Goal: Task Accomplishment & Management: Complete application form

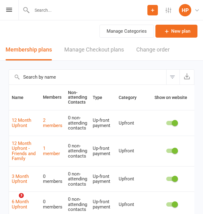
select select "25"
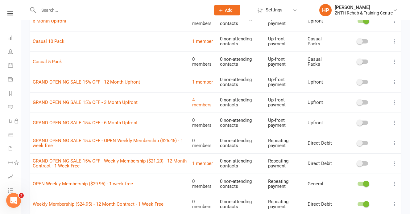
scroll to position [69, 0]
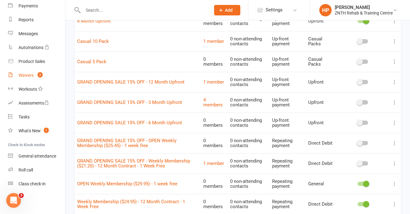
click at [33, 77] on div "Waivers" at bounding box center [26, 75] width 15 height 5
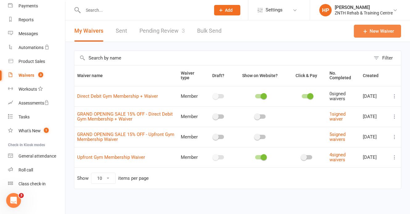
click at [202, 29] on link "New Waiver" at bounding box center [377, 31] width 47 height 13
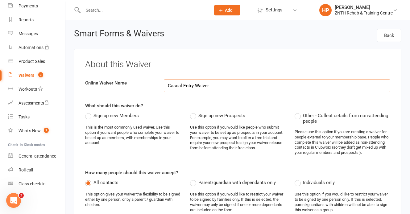
type input "Casual Entry Waiver"
click at [200, 122] on div "Sign up new Prospects Use this option if you would like people who submit your …" at bounding box center [238, 134] width 96 height 44
click at [197, 119] on label "Sign up new Prospects" at bounding box center [217, 115] width 55 height 7
click at [194, 112] on input "Sign up new Prospects" at bounding box center [192, 112] width 4 height 0
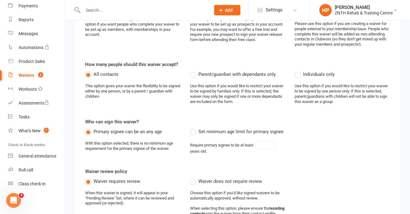
scroll to position [109, 0]
click at [194, 132] on label "Set minimum age limit for primary signee" at bounding box center [236, 130] width 93 height 7
click at [194, 127] on input "Set minimum age limit for primary signee" at bounding box center [192, 127] width 4 height 0
type input "18"
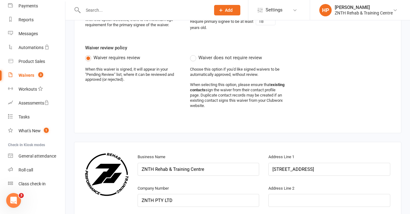
scroll to position [232, 0]
click at [194, 60] on label "Waiver does not require review" at bounding box center [226, 57] width 72 height 7
click at [194, 54] on input "Waiver does not require review" at bounding box center [192, 54] width 4 height 0
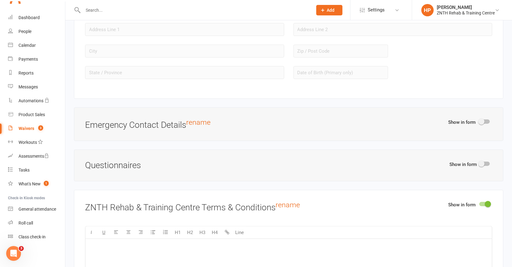
scroll to position [15, 0]
click at [202, 119] on span at bounding box center [482, 122] width 6 height 6
click at [202, 121] on input "checkbox" at bounding box center [480, 121] width 0 height 0
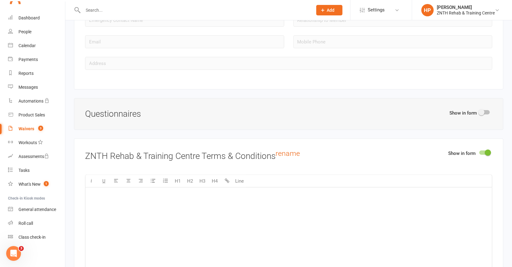
scroll to position [737, 0]
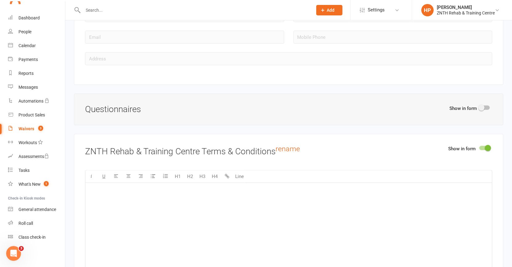
click at [202, 105] on span at bounding box center [482, 108] width 6 height 6
click at [202, 107] on input "checkbox" at bounding box center [480, 107] width 0 height 0
select select "do_not_copy_answers"
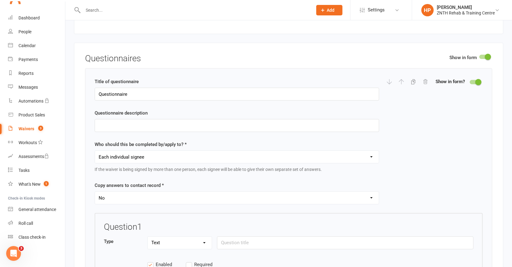
scroll to position [798, 0]
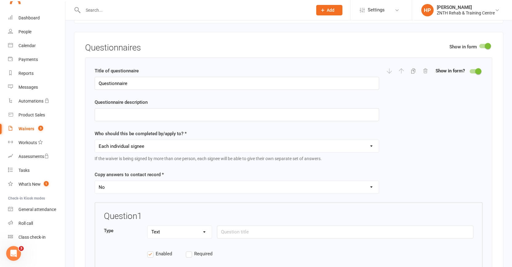
click at [202, 88] on div "Title of questionnaire Questionnaire Questionnaire description Who should this …" at bounding box center [237, 134] width 285 height 135
click at [202, 77] on input "Questionnaire" at bounding box center [237, 83] width 285 height 13
click at [202, 67] on div at bounding box center [408, 70] width 42 height 7
click at [202, 44] on div "Show in form" at bounding box center [471, 48] width 43 height 10
click at [202, 34] on div "Show in form Questionnaires Title of questionnaire Questionnaire Questionnaire …" at bounding box center [289, 182] width 430 height 301
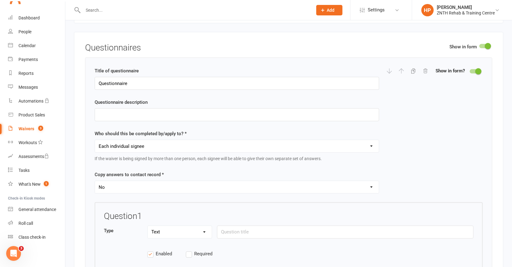
click at [202, 35] on div "Show in form Questionnaires Title of questionnaire Questionnaire Questionnaire …" at bounding box center [289, 182] width 430 height 301
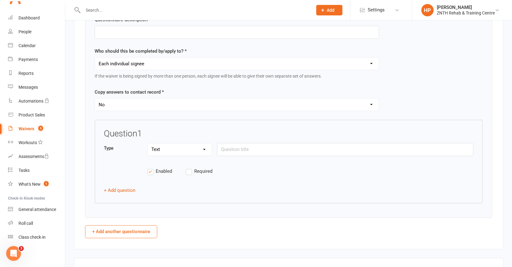
scroll to position [903, 0]
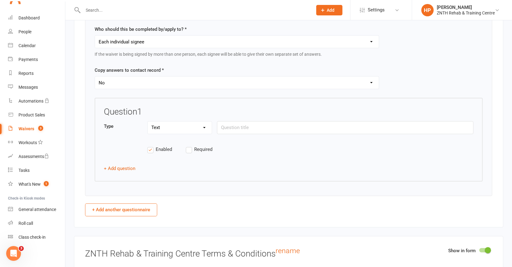
click at [121, 204] on button "+ Add another questionnaire" at bounding box center [121, 210] width 72 height 13
select select "do_not_copy_answers"
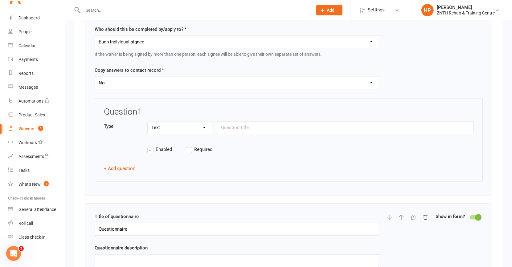
click at [202, 195] on react-component "Title of questionnaire Questionnaire Questionnaire description Who should this …" at bounding box center [289, 208] width 408 height 511
click at [202, 214] on icon "button" at bounding box center [426, 217] width 4 height 4
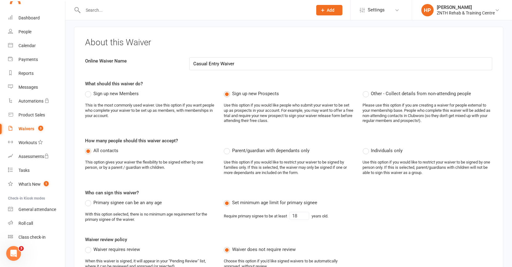
scroll to position [0, 0]
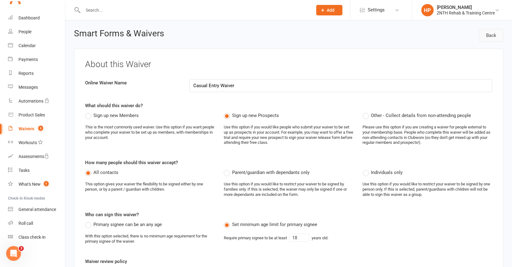
click at [202, 35] on link "Back" at bounding box center [491, 35] width 24 height 13
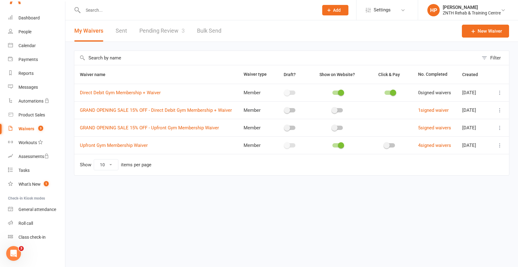
click at [202, 154] on td at bounding box center [500, 146] width 19 height 18
click at [202, 149] on icon at bounding box center [500, 146] width 6 height 6
click at [202, 180] on link "Duplicate waiver" at bounding box center [467, 181] width 73 height 12
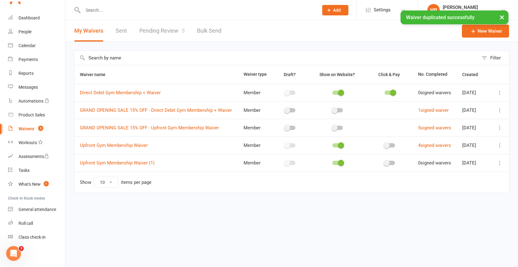
click at [138, 169] on span "Upfront Gym Membership Waiver (1)" at bounding box center [117, 163] width 75 height 12
click at [141, 166] on link "Upfront Gym Membership Waiver (1)" at bounding box center [117, 163] width 75 height 6
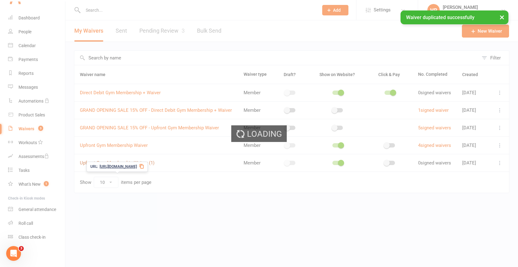
select select "applies_to_all_signees"
select select "select"
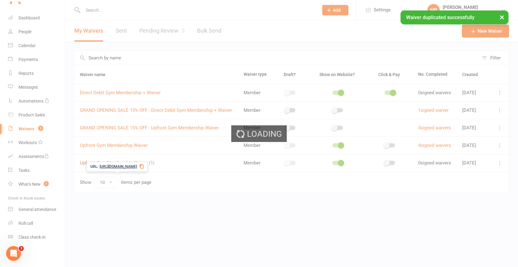
select select "select"
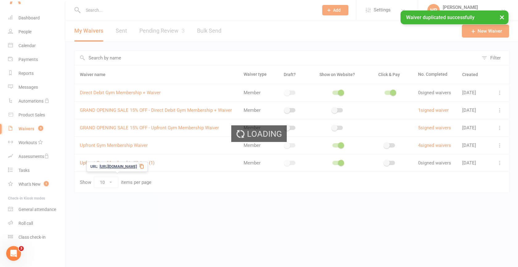
select select "select"
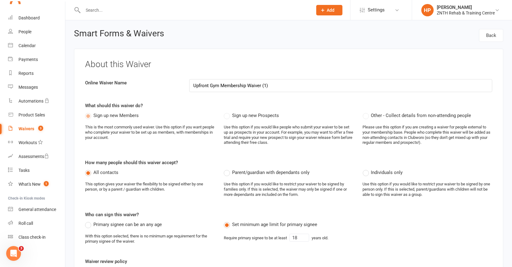
click at [202, 120] on div "Sign up new Prospects Use this option if you would like people who submit your …" at bounding box center [289, 131] width 130 height 39
click at [202, 114] on label "Sign up new Prospects" at bounding box center [251, 115] width 55 height 7
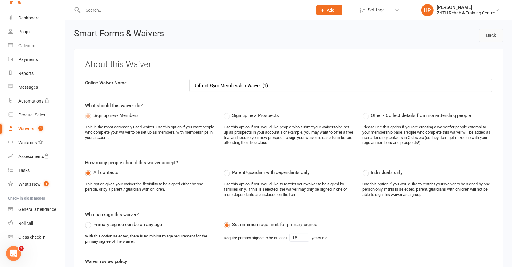
click at [202, 33] on link "Back" at bounding box center [491, 35] width 24 height 13
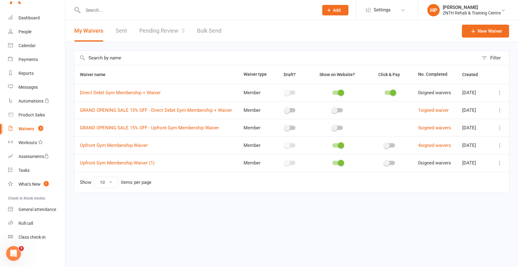
click at [202, 166] on icon at bounding box center [500, 163] width 6 height 6
click at [202, 214] on link "[PERSON_NAME]" at bounding box center [467, 226] width 73 height 12
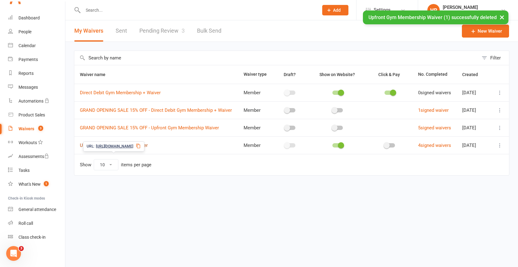
click at [114, 148] on link "Upfront Gym Membership Waiver" at bounding box center [114, 146] width 68 height 6
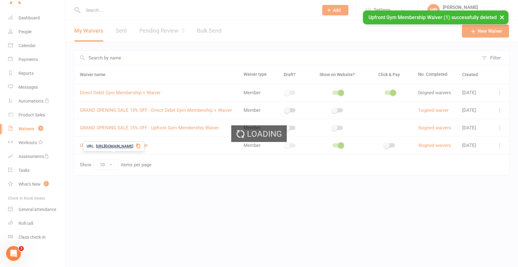
select select "applies_to_all_signees"
select select "select"
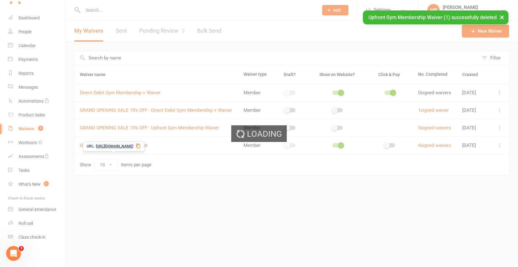
select select "select"
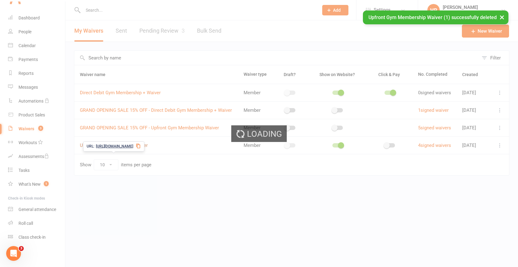
select select "select"
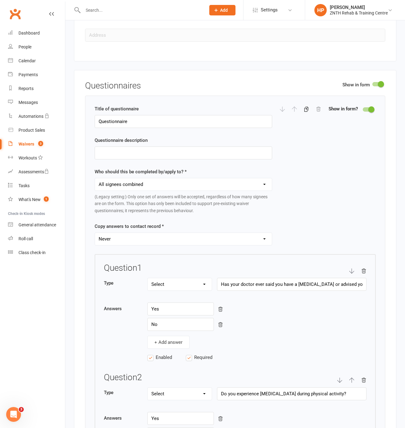
scroll to position [850, 0]
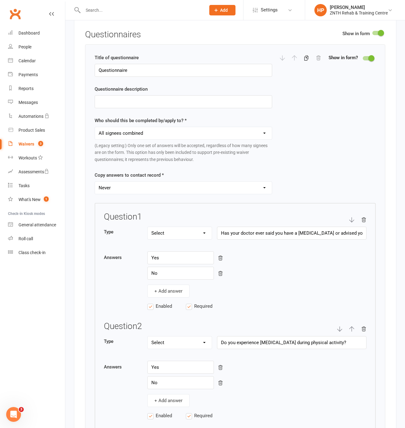
click at [202, 214] on div "Type Text Select Checkbox Has your doctor ever said you have a [MEDICAL_DATA] o…" at bounding box center [235, 237] width 263 height 20
click at [202, 214] on div at bounding box center [292, 240] width 150 height 1
click at [202, 214] on input "Has your doctor ever said you have a [MEDICAL_DATA] or advised you to only do m…" at bounding box center [292, 233] width 150 height 13
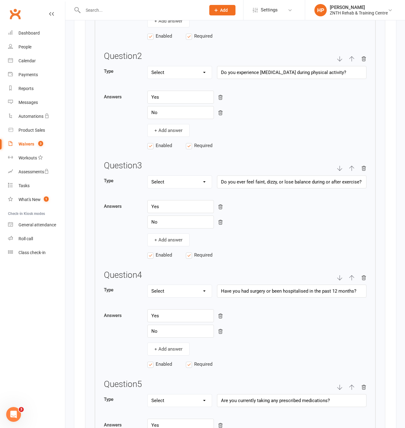
scroll to position [1125, 0]
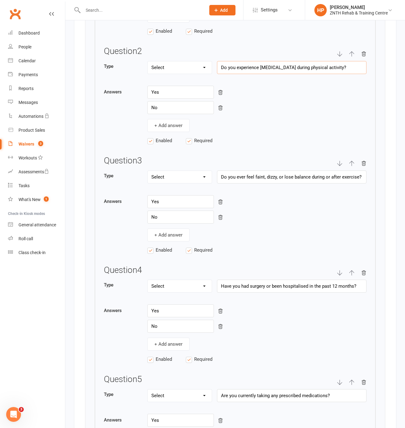
click at [202, 73] on input "Do you experience [MEDICAL_DATA] during physical activity?" at bounding box center [292, 67] width 150 height 13
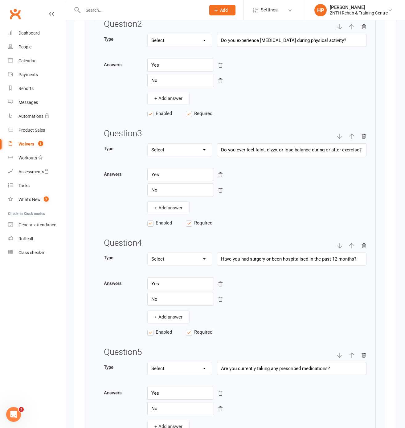
scroll to position [1153, 0]
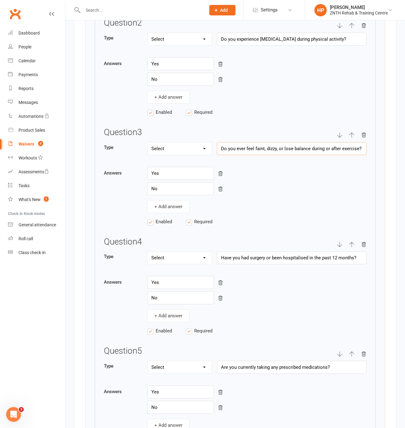
click at [202, 155] on input "Do you ever feel faint, dizzy, or lose balance during or after exercise?" at bounding box center [292, 148] width 150 height 13
click at [202, 214] on div "Question 4" at bounding box center [235, 244] width 263 height 15
click at [202, 214] on input "Have you had surgery or been hospitalised in the past 12 months?" at bounding box center [292, 257] width 150 height 13
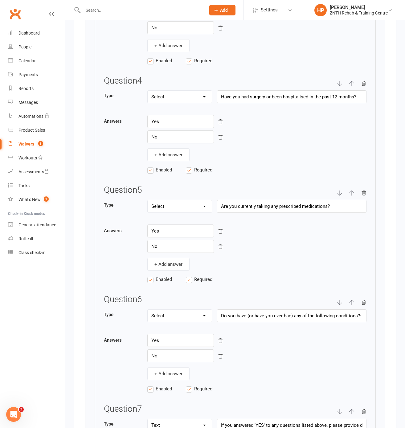
scroll to position [1383, 0]
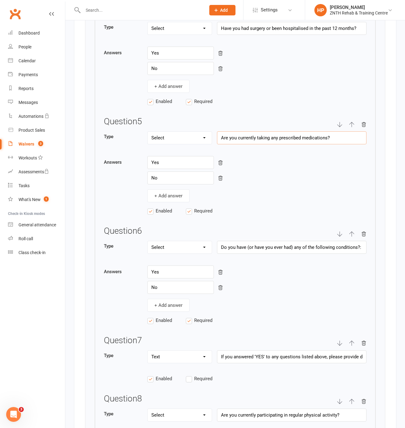
click at [202, 144] on input "Are you currently taking any prescribed medications?" at bounding box center [292, 137] width 150 height 13
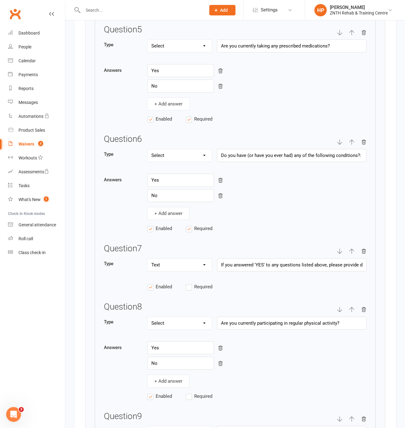
scroll to position [1530, 0]
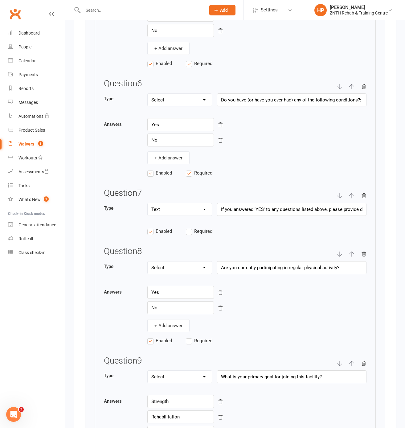
click at [202, 108] on div at bounding box center [292, 106] width 150 height 1
click at [202, 106] on input "Do you have (or have you ever had) any of the following conditions?: [MEDICAL_D…" at bounding box center [292, 99] width 150 height 13
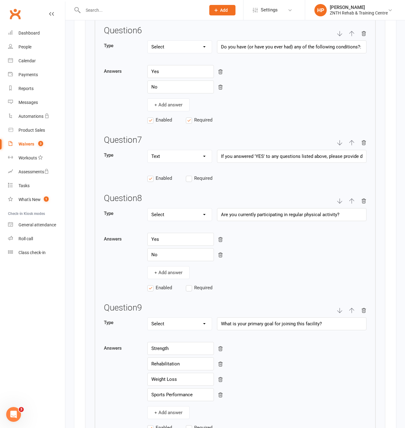
scroll to position [1590, 0]
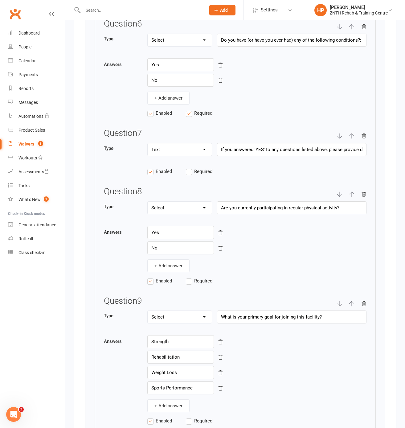
click at [202, 171] on div "Question 7 Type Text Select Checkbox If you answered 'YES' to any questions lis…" at bounding box center [235, 155] width 263 height 53
click at [202, 163] on div "Type Text Select Checkbox If you answered 'YES' to any questions listed above, …" at bounding box center [235, 153] width 263 height 20
click at [202, 156] on input "If you answered 'YES' to any questions listed above, please provide details:" at bounding box center [292, 149] width 150 height 13
click at [202, 214] on input "Are you currently participating in regular physical activity?" at bounding box center [292, 207] width 150 height 13
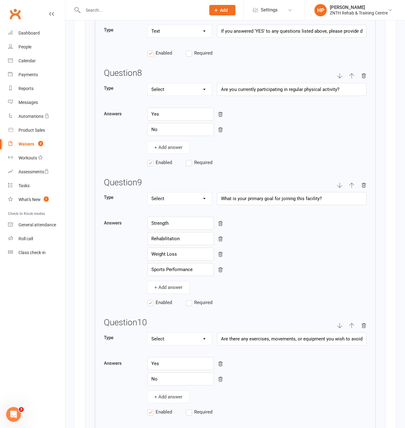
scroll to position [1794, 0]
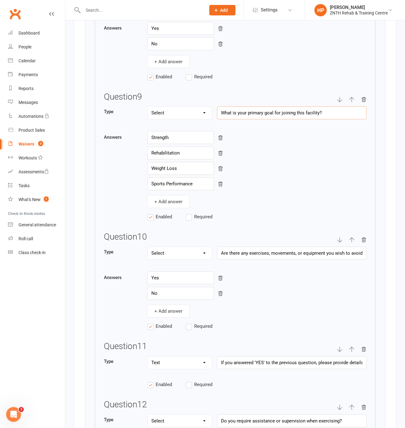
click at [202, 118] on input "What is your primary goal for joining this facility?" at bounding box center [292, 112] width 150 height 13
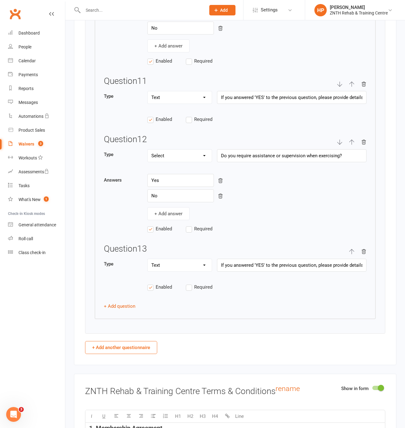
scroll to position [2102, 0]
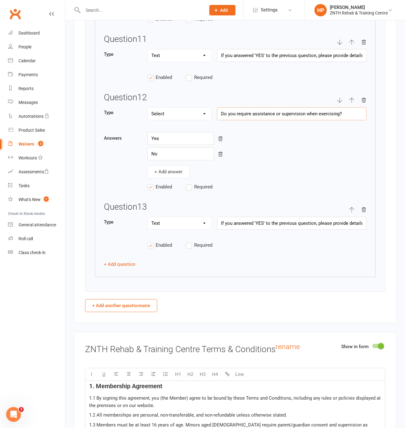
click at [202, 119] on input "Do you require assistance or supervision when exercising?" at bounding box center [292, 113] width 150 height 13
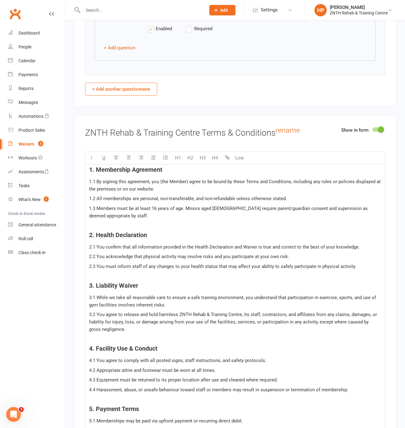
scroll to position [2322, 0]
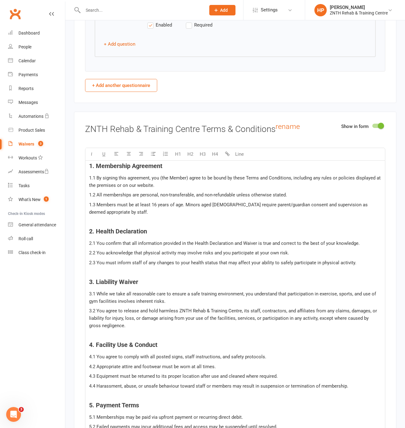
click at [202, 214] on p "1.3 Members must be at least 16 years of age. Minors aged [DEMOGRAPHIC_DATA] re…" at bounding box center [235, 208] width 292 height 15
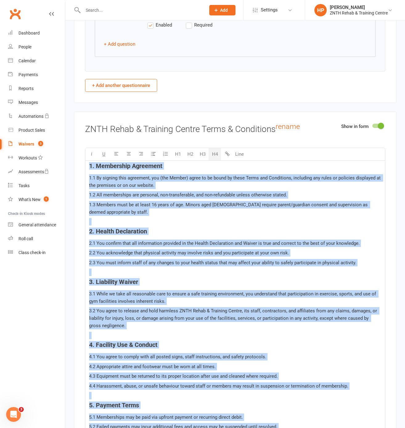
copy div "7. Loremipsum Dolorsita 6.1 Co adipisc elit seddoeius, tem (inc Utlabo) etdol m…"
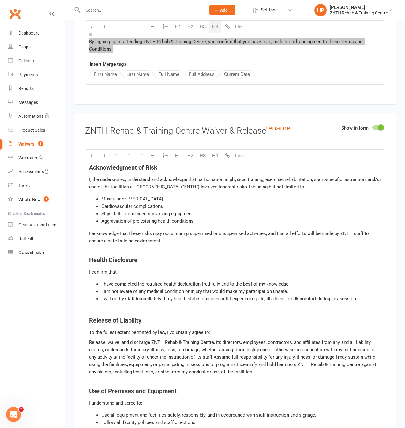
scroll to position [2945, 0]
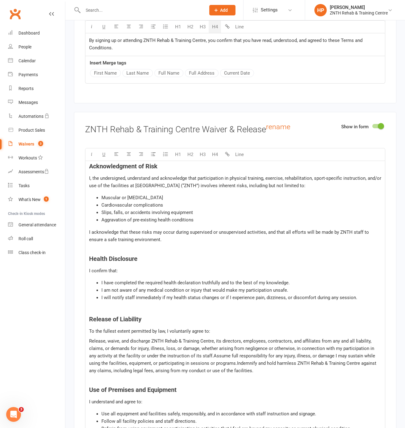
click at [202, 214] on p "I acknowledge that these risks may occur during supervised or unsupervised acti…" at bounding box center [235, 236] width 292 height 15
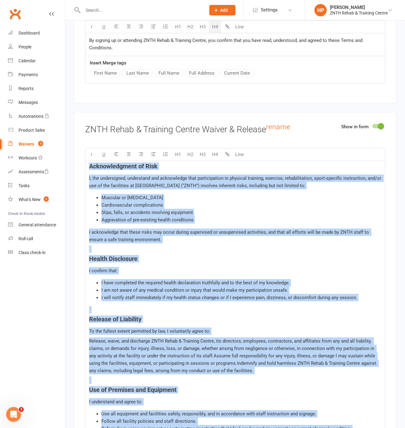
copy div "Loremipsumdolo si Amet C, adi elitseddoei, temporinci utl etdoloremag aliq enim…"
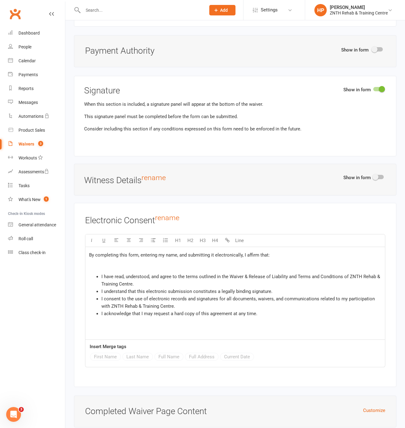
scroll to position [3873, 0]
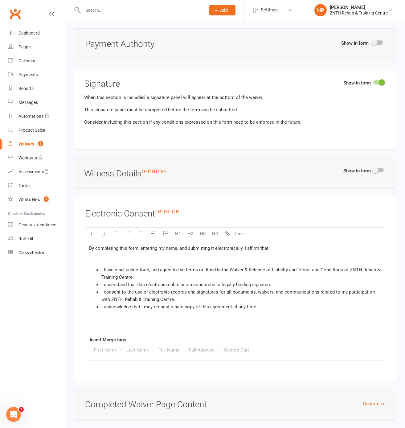
click at [202, 214] on span "I consent to the use of electronic records and signatures for all documents, wa…" at bounding box center [239, 295] width 275 height 13
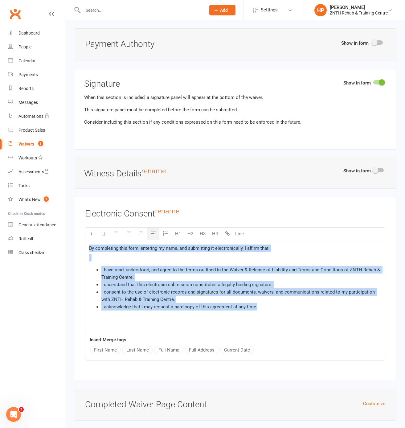
copy div "By completing this form, entering my name, and submitting it electronically, I …"
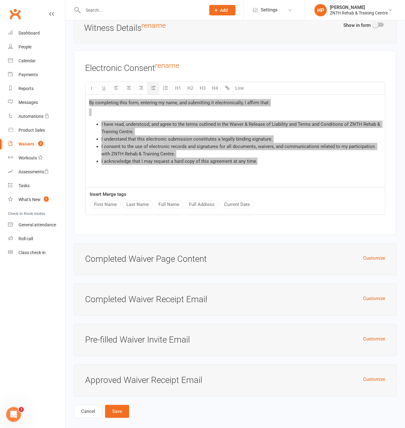
scroll to position [4024, 0]
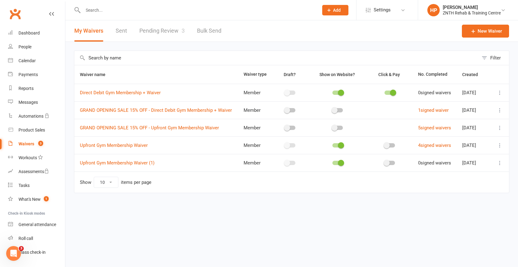
click at [483, 39] on div "New Waiver" at bounding box center [485, 30] width 47 height 21
click at [501, 29] on link "New Waiver" at bounding box center [485, 31] width 47 height 13
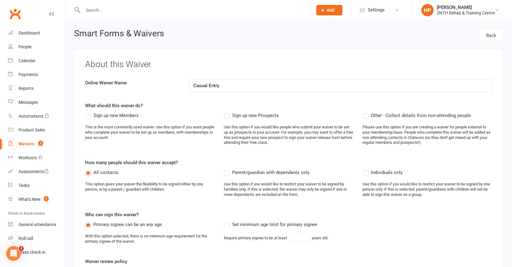
type input "Casual Entry"
click at [225, 118] on label "Sign up new Prospects" at bounding box center [251, 115] width 55 height 7
click at [225, 112] on input "Sign up new Prospects" at bounding box center [226, 112] width 4 height 0
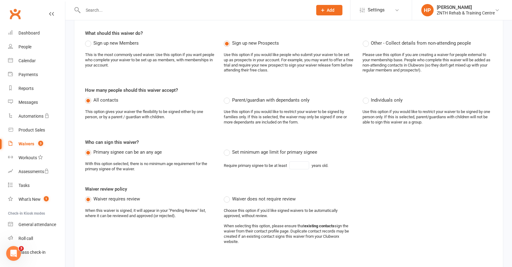
scroll to position [74, 0]
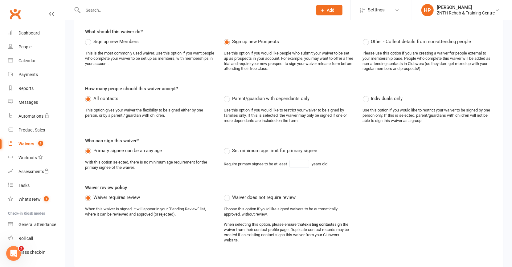
click at [229, 147] on label "Set minimum age limit for primary signee" at bounding box center [270, 150] width 93 height 7
click at [228, 147] on input "Set minimum age limit for primary signee" at bounding box center [226, 147] width 4 height 0
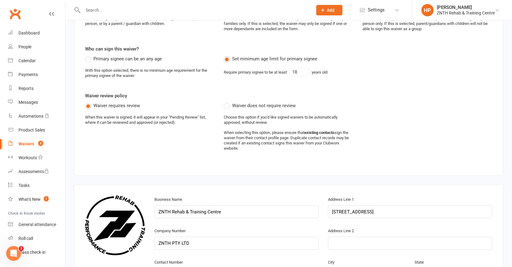
scroll to position [166, 0]
click at [301, 67] on div "Set minimum age limit for primary signee Require primary signee to be at least …" at bounding box center [276, 69] width 105 height 26
click at [301, 70] on input "18" at bounding box center [300, 72] width 20 height 8
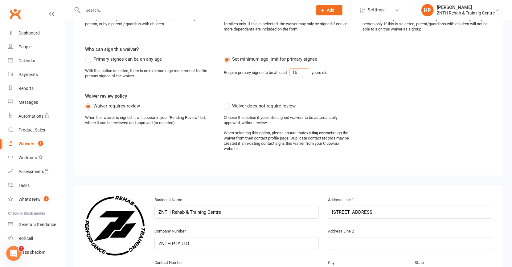
type input "16"
click at [214, 111] on div "Waiver requires review When this waiver is signed, it will appear in your "Pend…" at bounding box center [150, 116] width 130 height 28
click at [227, 107] on label "Waiver does not require review" at bounding box center [260, 105] width 72 height 7
click at [227, 102] on input "Waiver does not require review" at bounding box center [226, 102] width 4 height 0
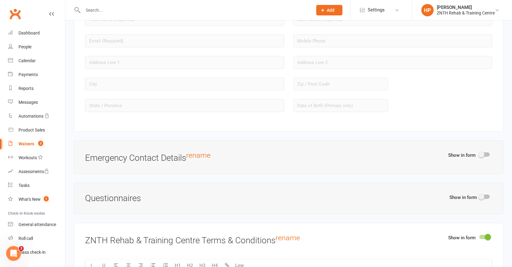
scroll to position [661, 0]
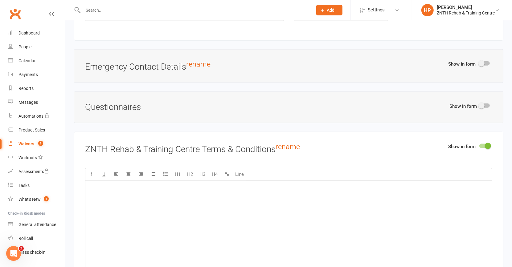
click at [486, 64] on div "Show in form" at bounding box center [471, 65] width 44 height 10
click at [481, 49] on div "Show in form Emergency Contact Details rename" at bounding box center [289, 66] width 430 height 34
click at [482, 53] on div "Show in form Emergency Contact Details rename" at bounding box center [289, 66] width 430 height 34
click at [482, 56] on div "Show in form Emergency Contact Details rename" at bounding box center [289, 66] width 430 height 34
click at [482, 60] on span at bounding box center [482, 63] width 6 height 6
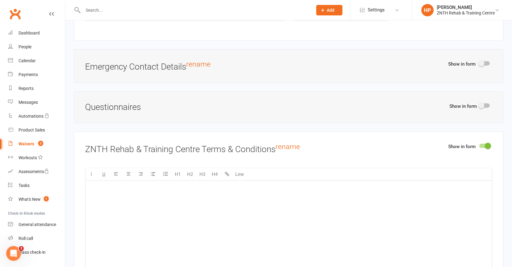
click at [480, 63] on input "checkbox" at bounding box center [480, 63] width 0 height 0
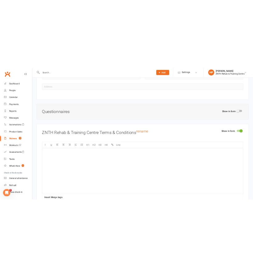
scroll to position [757, 0]
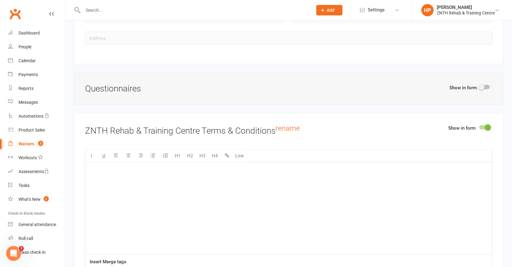
click at [484, 84] on span at bounding box center [482, 87] width 6 height 6
click at [480, 86] on input "checkbox" at bounding box center [480, 86] width 0 height 0
select select "do_not_copy_answers"
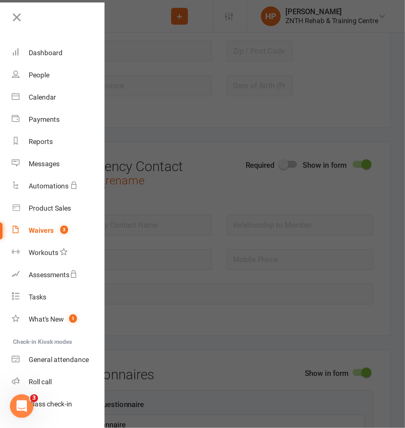
scroll to position [758, 0]
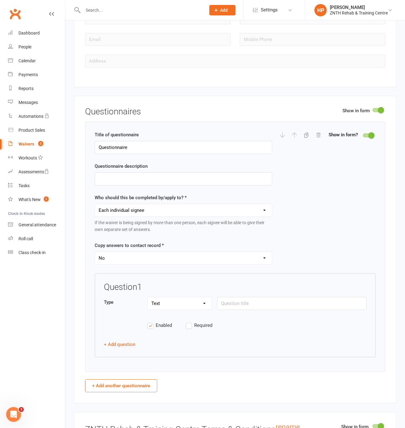
click at [140, 212] on select "Each individual signee Primary signee only Dependent signees only Attending sig…" at bounding box center [183, 210] width 177 height 12
select select "applies_to_primary_signee"
click at [95, 209] on select "Each individual signee Primary signee only Dependent signees only Attending sig…" at bounding box center [183, 210] width 177 height 12
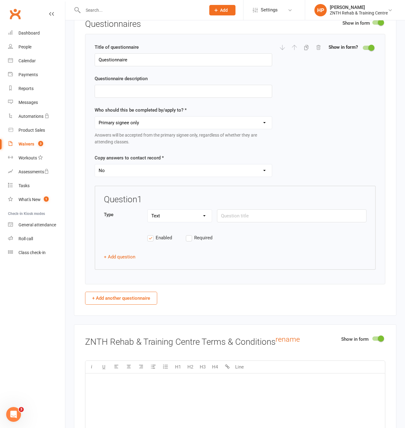
scroll to position [853, 0]
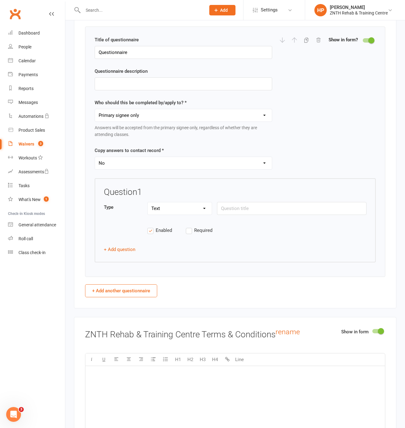
click at [163, 169] on select "Yes No" at bounding box center [183, 163] width 177 height 12
select select "copy_answers_for_all_signees"
click at [95, 162] on select "Yes No" at bounding box center [183, 163] width 177 height 12
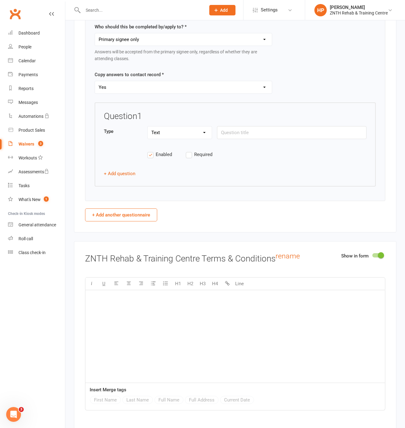
scroll to position [953, 0]
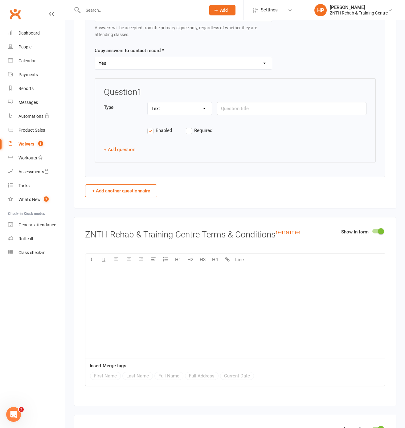
click at [241, 122] on div "Type Text Select Checkbox" at bounding box center [235, 112] width 263 height 20
click at [249, 116] on div at bounding box center [292, 115] width 150 height 1
click at [180, 111] on select "Text Select Checkbox" at bounding box center [180, 108] width 64 height 12
select select "select"
click at [148, 107] on select "Text Select Checkbox" at bounding box center [180, 108] width 64 height 12
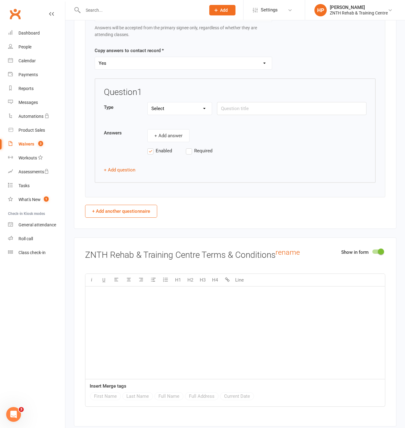
click at [256, 102] on div "Question 1" at bounding box center [235, 95] width 263 height 15
click at [241, 111] on input "text" at bounding box center [292, 108] width 150 height 13
paste input "Has your doctor ever said you have a [MEDICAL_DATA] or advised you to only do m…"
type input "Has your doctor ever said you have a [MEDICAL_DATA] or advised you to only do m…"
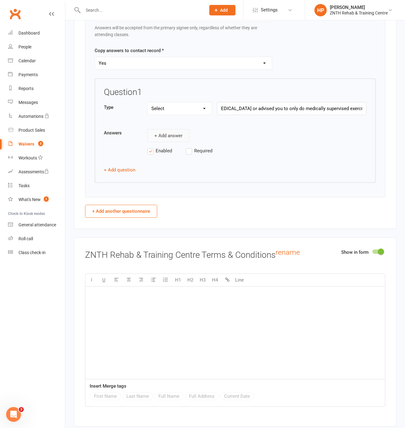
click at [176, 142] on button "+ Add answer" at bounding box center [168, 135] width 42 height 13
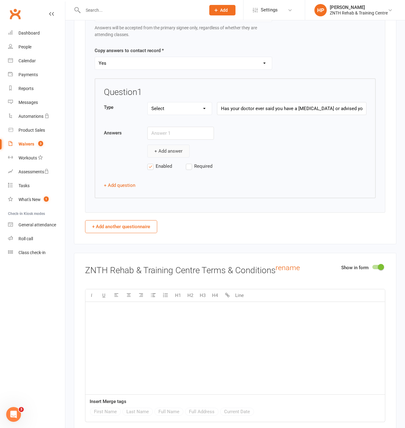
click at [169, 152] on button "+ Add answer" at bounding box center [168, 151] width 42 height 13
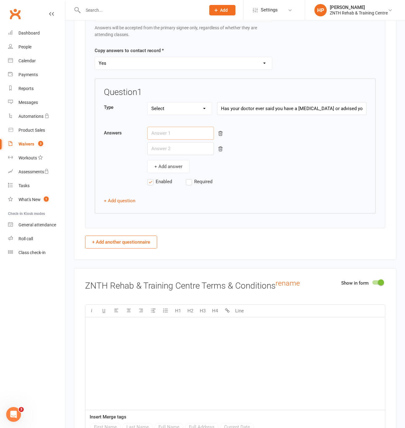
click at [160, 133] on input "text" at bounding box center [180, 133] width 67 height 13
type input "T"
type input "Yes"
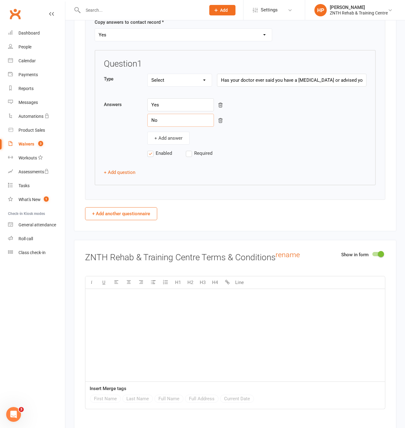
type input "No"
click at [185, 151] on div "Question 1 Type Text Select Checkbox Has your doctor ever said you have a heart…" at bounding box center [235, 111] width 263 height 105
click at [191, 157] on label "Required" at bounding box center [205, 153] width 39 height 7
click at [191, 150] on input "Required" at bounding box center [205, 150] width 39 height 0
click at [126, 197] on div "Title of questionnaire Questionnaire Questionnaire description Who should this …" at bounding box center [235, 49] width 301 height 302
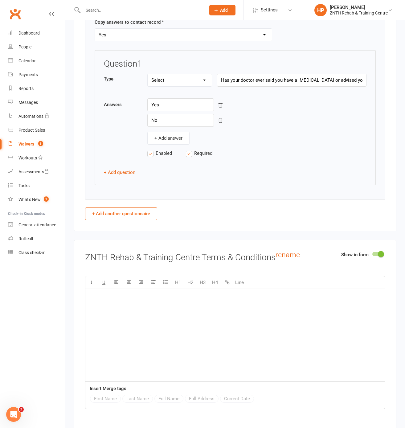
click at [126, 184] on div "Question 1 Type Text Select Checkbox Has your doctor ever said you have a heart…" at bounding box center [235, 117] width 281 height 135
click at [121, 176] on button "+ Add question" at bounding box center [119, 172] width 31 height 7
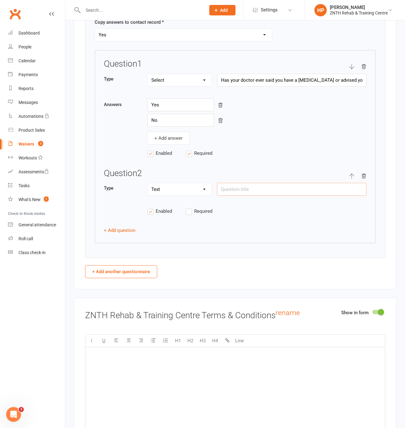
click at [292, 194] on input "text" at bounding box center [292, 189] width 150 height 13
click at [291, 194] on input "text" at bounding box center [292, 189] width 150 height 13
click at [184, 183] on div "Question 2" at bounding box center [235, 176] width 263 height 15
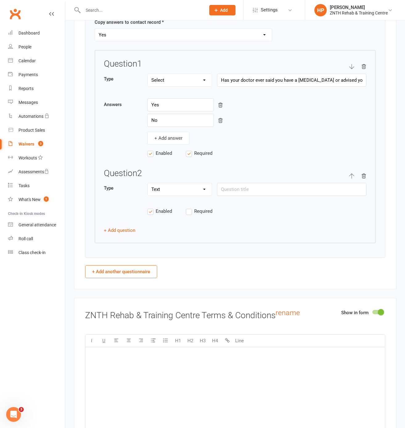
click at [182, 183] on div "Question 2" at bounding box center [235, 176] width 263 height 15
click at [181, 196] on select "Text Select Checkbox" at bounding box center [180, 189] width 64 height 12
select select "select"
click at [148, 189] on select "Text Select Checkbox" at bounding box center [180, 189] width 64 height 12
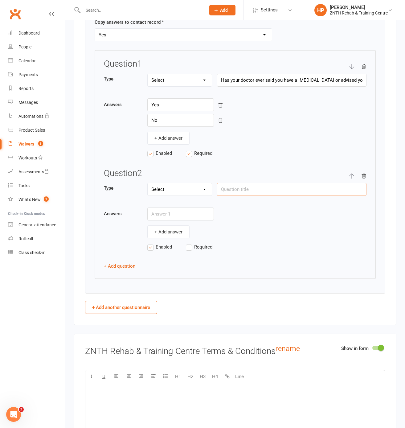
click at [233, 196] on input "text" at bounding box center [292, 189] width 150 height 13
paste input "Do you experience [MEDICAL_DATA] during physical activity?"
type input "Do you experience [MEDICAL_DATA] during physical activity?"
type input "Yes"
click at [167, 238] on button "+ Add answer" at bounding box center [168, 232] width 42 height 13
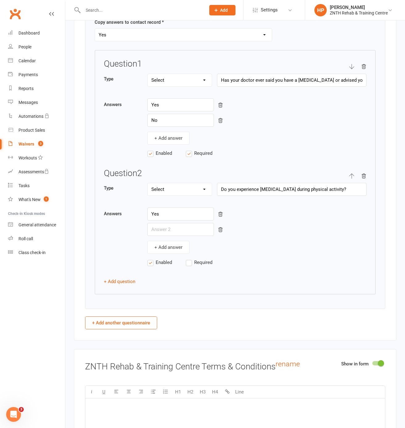
click at [168, 242] on div "Yes + Add answer" at bounding box center [256, 231] width 219 height 46
click at [166, 236] on input "text" at bounding box center [180, 229] width 67 height 13
type input "No"
click at [179, 254] on button "+ Add answer" at bounding box center [168, 247] width 42 height 13
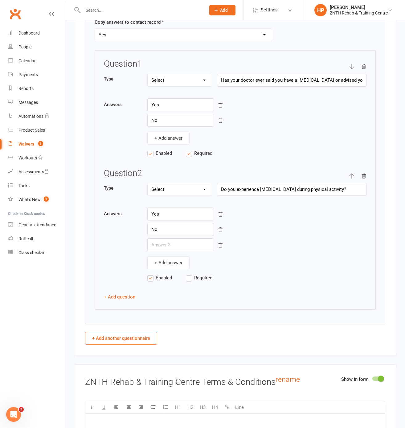
click at [206, 251] on div at bounding box center [256, 244] width 219 height 13
click at [218, 248] on icon "button" at bounding box center [221, 245] width 6 height 6
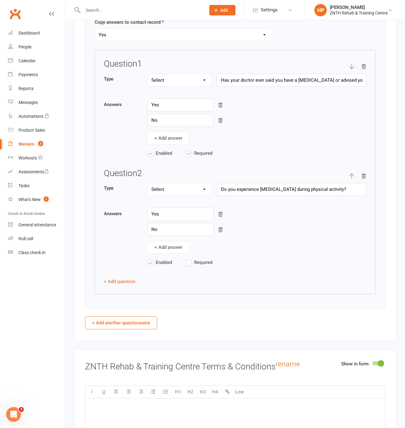
click at [201, 265] on span "Required" at bounding box center [203, 262] width 18 height 6
click at [201, 259] on input "Required" at bounding box center [205, 259] width 39 height 0
click at [127, 267] on button "+ Add question" at bounding box center [119, 281] width 31 height 7
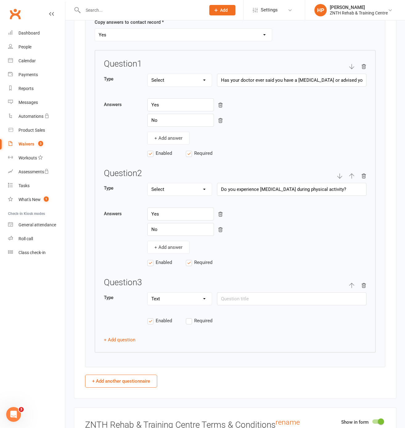
click at [192, 267] on select "Text Select Checkbox" at bounding box center [180, 299] width 64 height 12
select select "select"
click at [148, 267] on select "Text Select Checkbox" at bounding box center [180, 299] width 64 height 12
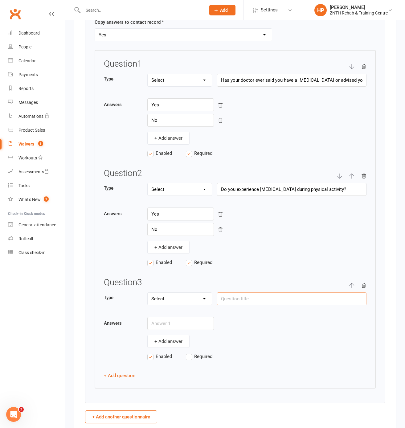
click at [236, 267] on input "text" at bounding box center [292, 298] width 150 height 13
paste input "Do you ever feel faint, dizzy, or lose balance during or after exercise?"
type input "Do you ever feel faint, dizzy, or lose balance during or after exercise?"
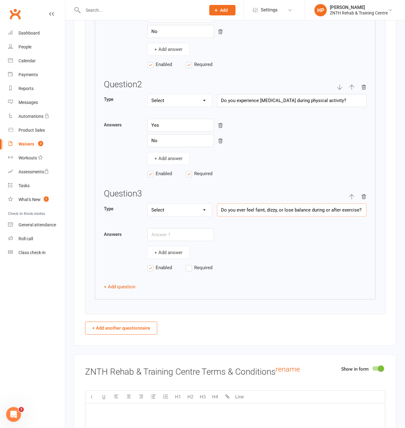
scroll to position [1090, 0]
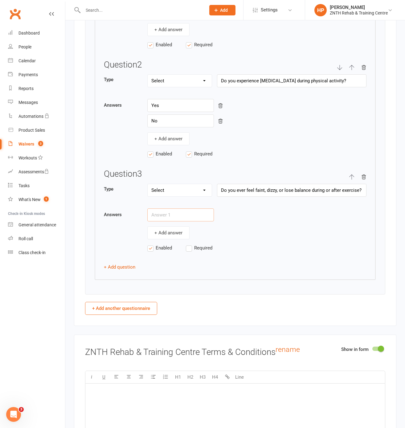
click at [174, 222] on input "text" at bounding box center [180, 215] width 67 height 13
type input "Yes"
click at [156, 233] on button "+ Add answer" at bounding box center [168, 232] width 42 height 13
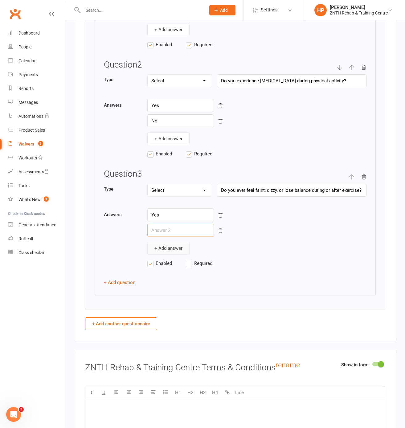
click at [156, 233] on input "text" at bounding box center [180, 230] width 67 height 13
type input "n"
type input "No"
click at [196, 266] on span "Required" at bounding box center [203, 263] width 18 height 6
click at [196, 260] on input "Required" at bounding box center [205, 260] width 39 height 0
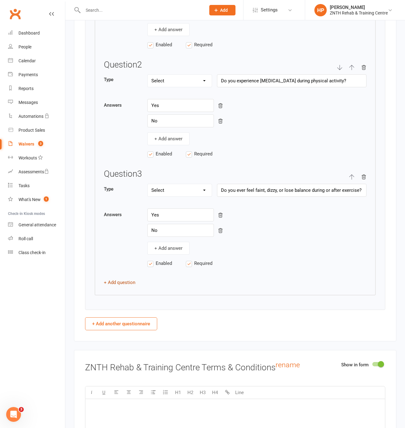
click at [111, 267] on button "+ Add question" at bounding box center [119, 282] width 31 height 7
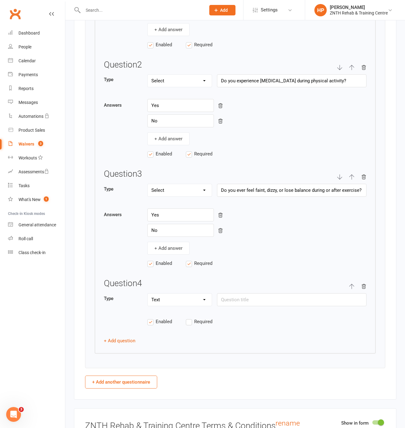
click at [163, 267] on select "Text Select Checkbox" at bounding box center [180, 300] width 64 height 12
select select "select"
click at [148, 267] on select "Text Select Checkbox" at bounding box center [180, 300] width 64 height 12
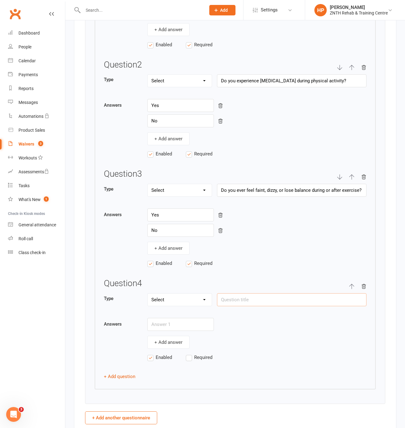
click at [258, 267] on input "text" at bounding box center [292, 299] width 150 height 13
paste input "Have you had surgery or been hospitalised in the past 12 months?"
type input "Have you had surgery or been hospitalised in the past 12 months?"
click at [176, 267] on input "text" at bounding box center [180, 324] width 67 height 13
type input "Yes"
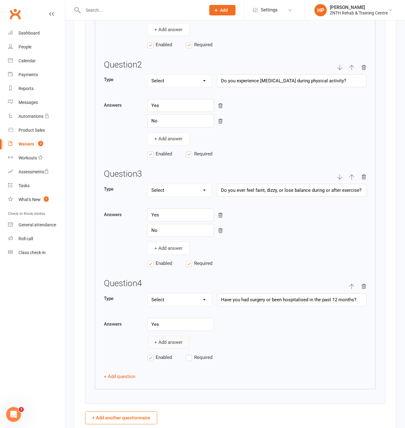
click at [178, 267] on button "+ Add answer" at bounding box center [168, 342] width 42 height 13
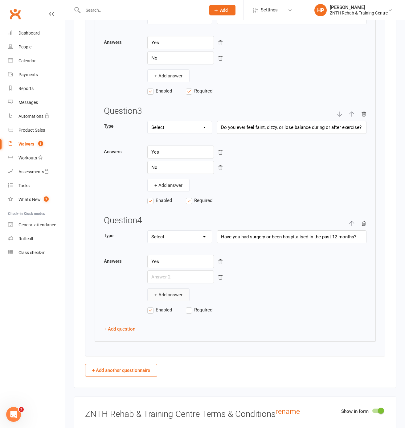
scroll to position [1161, 0]
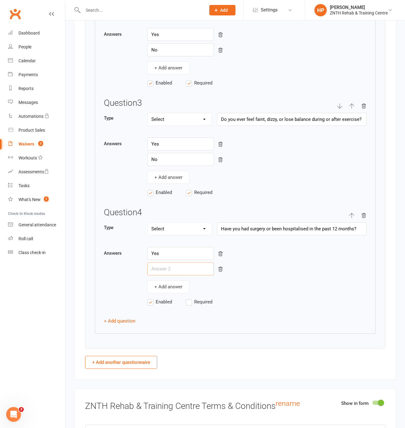
click at [187, 267] on input "text" at bounding box center [180, 269] width 67 height 13
type input "No"
click at [211, 267] on div "Enabled Required" at bounding box center [235, 305] width 263 height 14
click at [201, 267] on span "Required" at bounding box center [203, 301] width 18 height 6
click at [201, 267] on input "Required" at bounding box center [205, 298] width 39 height 0
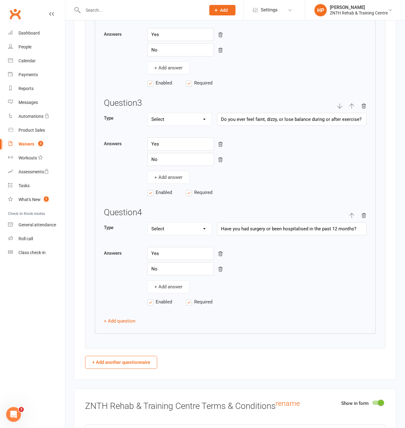
click at [128, 267] on div "Enabled Required" at bounding box center [235, 305] width 263 height 14
click at [123, 267] on div "Question 1 Type Text Select Checkbox Has your doctor ever said you have a heart…" at bounding box center [235, 102] width 281 height 464
click at [123, 267] on button "+ Add question" at bounding box center [119, 320] width 31 height 7
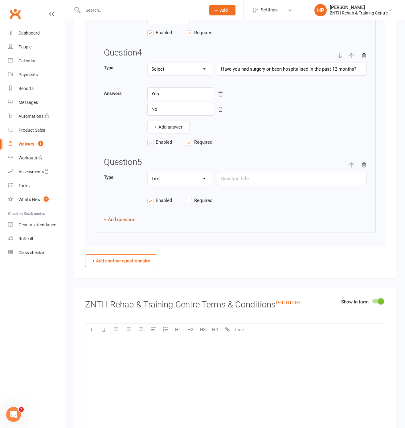
scroll to position [1319, 0]
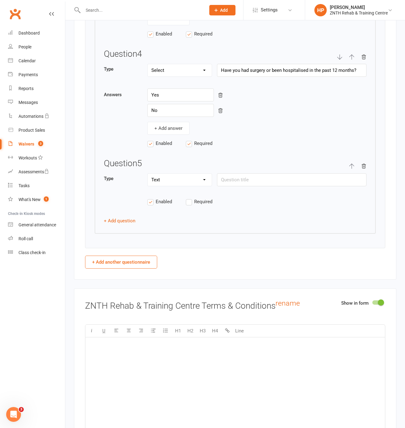
click at [169, 180] on select "Text Select Checkbox" at bounding box center [180, 180] width 64 height 12
select select "select"
click at [148, 179] on select "Text Select Checkbox" at bounding box center [180, 180] width 64 height 12
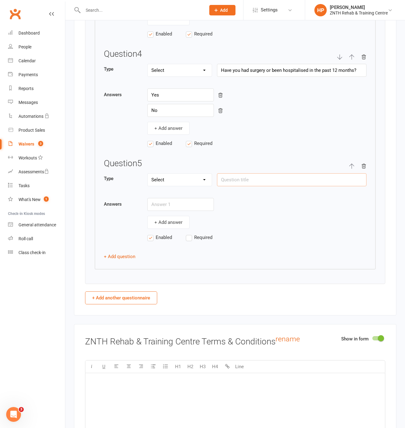
click at [224, 186] on input "text" at bounding box center [292, 179] width 150 height 13
paste input "Are you currently taking any prescribed medications?"
type input "Are you currently taking any prescribed medications?"
type input "Yes"
click at [157, 228] on button "+ Add answer" at bounding box center [168, 222] width 42 height 13
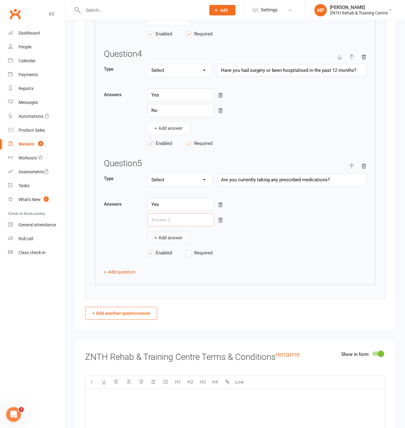
click at [157, 226] on input "text" at bounding box center [180, 219] width 67 height 13
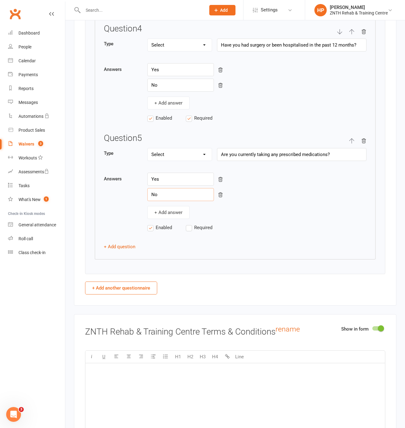
scroll to position [1345, 0]
type input "No"
click at [181, 218] on button "+ Add answer" at bounding box center [168, 211] width 42 height 13
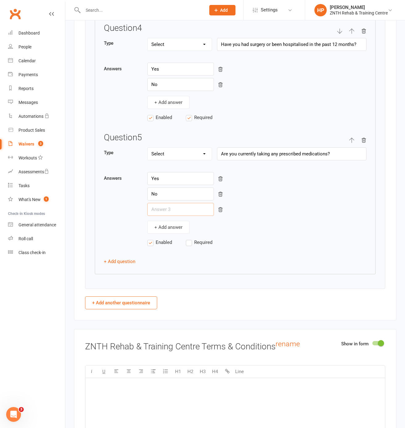
click at [164, 215] on input "text" at bounding box center [180, 209] width 67 height 13
click at [218, 213] on icon "button" at bounding box center [221, 210] width 6 height 6
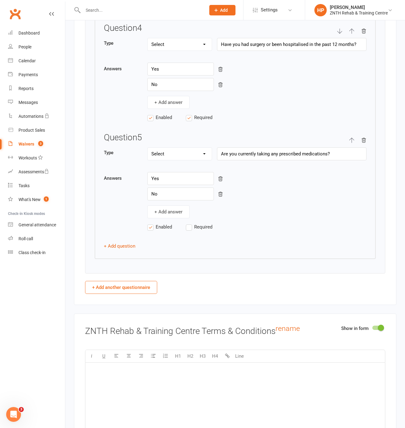
click at [132, 250] on button "+ Add question" at bounding box center [119, 245] width 31 height 7
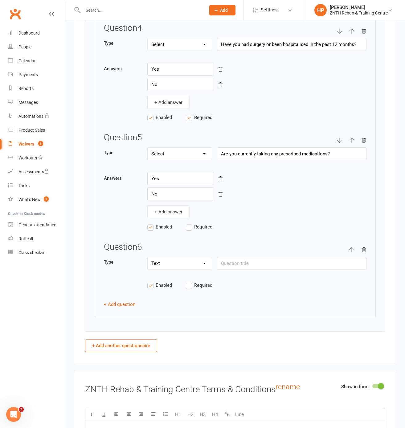
click at [167, 262] on select "Text Select Checkbox" at bounding box center [180, 263] width 64 height 12
click at [148, 262] on select "Text Select Checkbox" at bounding box center [180, 263] width 64 height 12
click at [165, 266] on select "Text Select Checkbox" at bounding box center [180, 263] width 64 height 12
select select "select"
click at [148, 262] on select "Text Select Checkbox" at bounding box center [180, 263] width 64 height 12
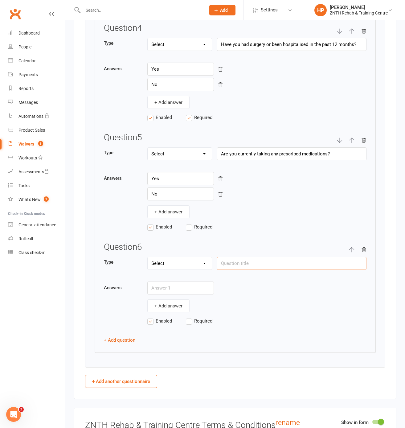
paste input "Do you have (or have you ever had) any of the following conditions?: [MEDICAL_D…"
type input "Do you have (or have you ever had) any of the following conditions?: [MEDICAL_D…"
type input "Yes"
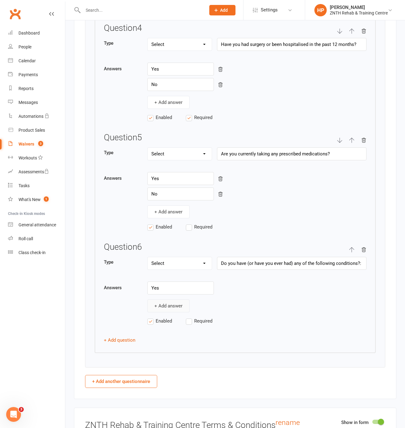
click at [165, 267] on button "+ Add answer" at bounding box center [168, 306] width 42 height 13
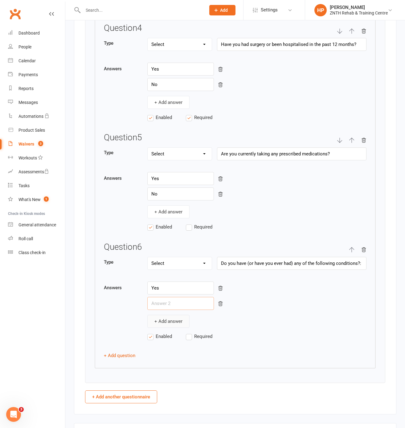
click at [165, 267] on input "text" at bounding box center [180, 303] width 67 height 13
type input "No"
click at [203, 267] on span "Required" at bounding box center [203, 336] width 18 height 6
click at [203, 267] on input "Required" at bounding box center [205, 333] width 39 height 0
click at [189, 231] on label "Required" at bounding box center [205, 226] width 39 height 7
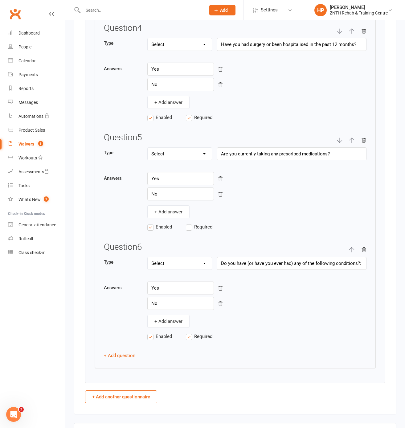
click at [189, 223] on input "Required" at bounding box center [205, 223] width 39 height 0
click at [103, 267] on div "Question 1 Type Text Select Checkbox Has your doctor ever said you have a heart…" at bounding box center [235, 27] width 281 height 683
click at [131, 267] on button "+ Add question" at bounding box center [119, 355] width 31 height 7
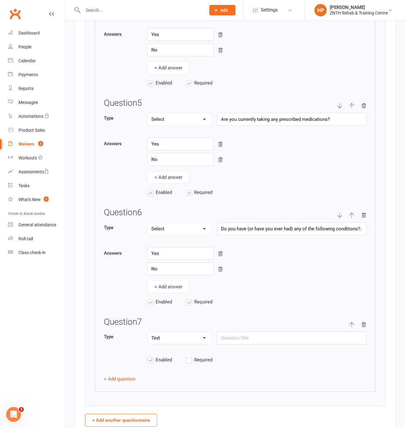
scroll to position [1386, 0]
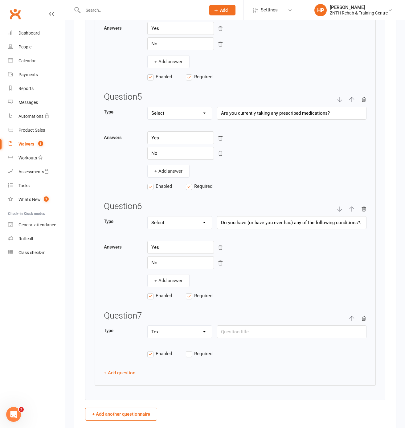
click at [243, 267] on div at bounding box center [292, 338] width 150 height 1
click at [247, 267] on input "text" at bounding box center [292, 331] width 150 height 13
paste input "If you answered 'YES' to any questions listed above, please provide details:"
type input "If you answered 'YES' to any questions listed above, please provide details:"
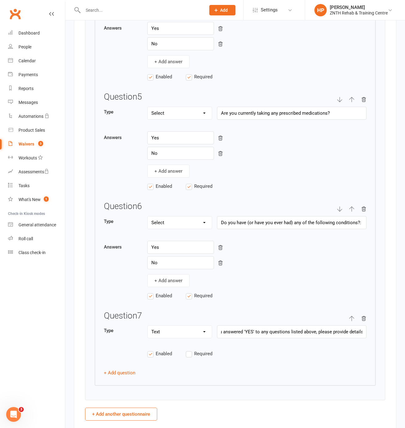
click at [179, 267] on div "Question 7" at bounding box center [235, 318] width 263 height 15
click at [181, 267] on div "Question 1 Type Text Select Checkbox Has your doctor ever said you have a heart…" at bounding box center [235, 15] width 281 height 741
click at [211, 267] on div "Question 7" at bounding box center [235, 318] width 263 height 15
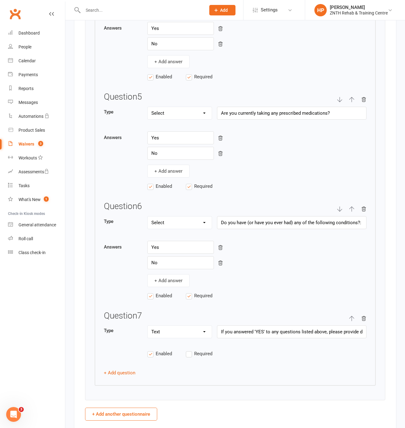
click at [204, 267] on select "Text Select Checkbox" at bounding box center [180, 332] width 64 height 12
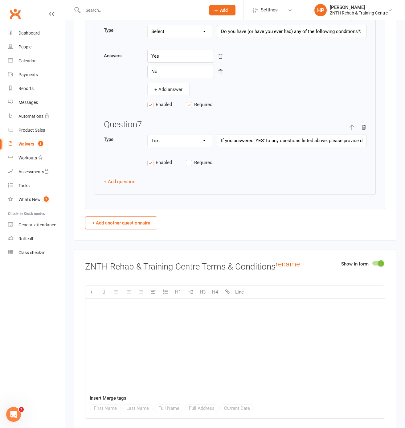
scroll to position [1579, 0]
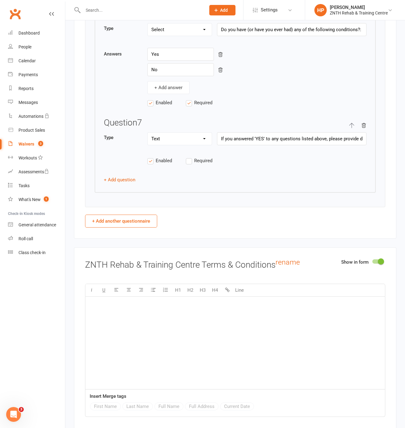
click at [126, 226] on button "+ Add another questionnaire" at bounding box center [121, 221] width 72 height 13
select select "do_not_copy_answers"
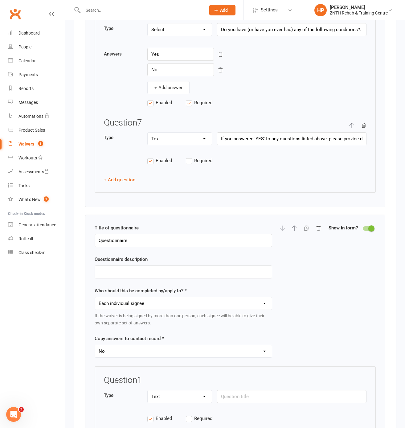
click at [314, 232] on div at bounding box center [301, 227] width 42 height 7
click at [317, 230] on icon "button" at bounding box center [319, 228] width 4 height 4
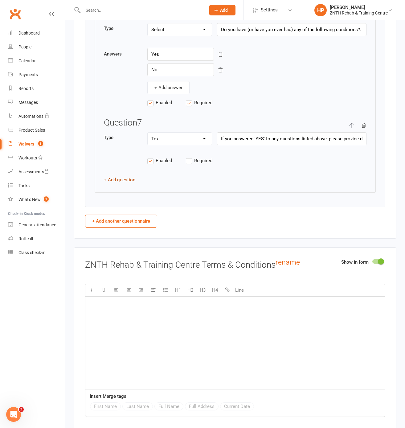
click at [124, 184] on button "+ Add question" at bounding box center [119, 179] width 31 height 7
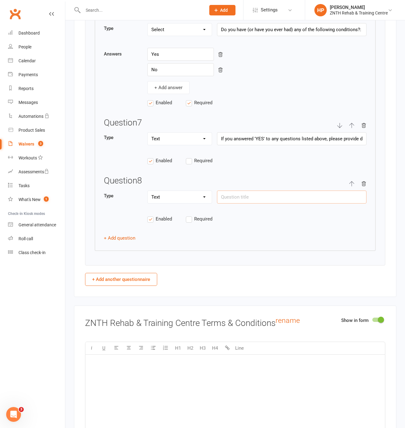
click at [234, 203] on input "text" at bounding box center [292, 197] width 150 height 13
paste input "Are you currently participating in regular physical activity?"
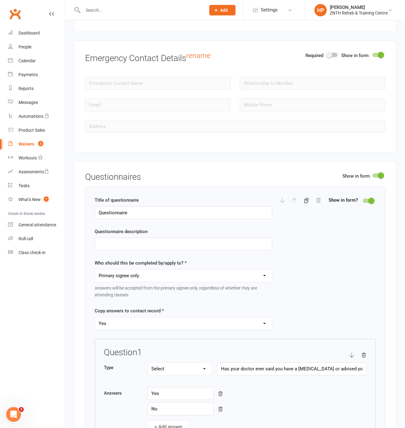
scroll to position [695, 0]
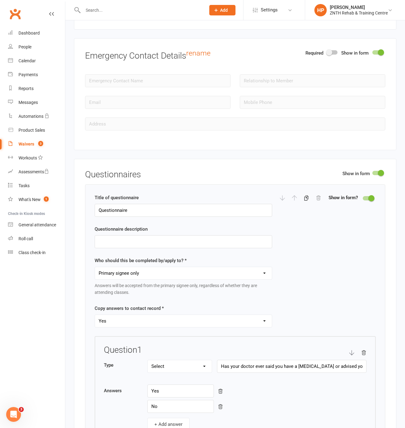
type input "Are you currently participating in regular physical activity?"
click at [138, 244] on input "text" at bounding box center [184, 241] width 178 height 13
click at [139, 217] on input "Questionnaire" at bounding box center [184, 210] width 178 height 13
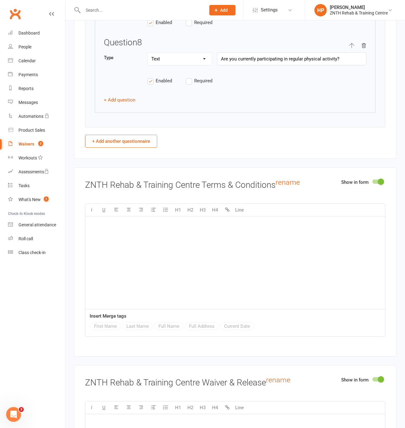
scroll to position [1718, 0]
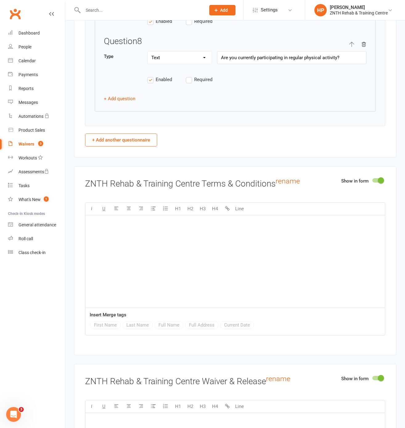
type input "Medical History Questionnaire"
click at [102, 143] on button "+ Add another questionnaire" at bounding box center [121, 140] width 72 height 13
select select "do_not_copy_answers"
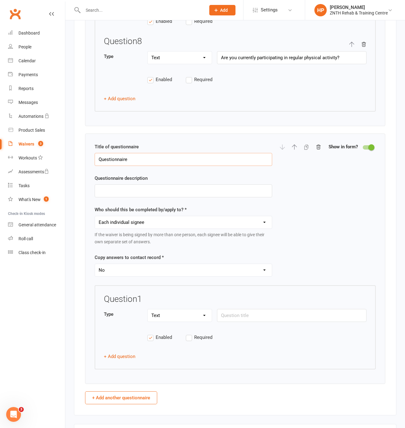
click at [130, 166] on input "Questionnaire" at bounding box center [184, 159] width 178 height 13
type input "Health Questionnaire"
click at [148, 225] on select "Each individual signee Primary signee only Dependent signees only Attending sig…" at bounding box center [183, 222] width 177 height 12
select select "applies_to_primary_signee"
click at [95, 222] on select "Each individual signee Primary signee only Dependent signees only Attending sig…" at bounding box center [183, 222] width 177 height 12
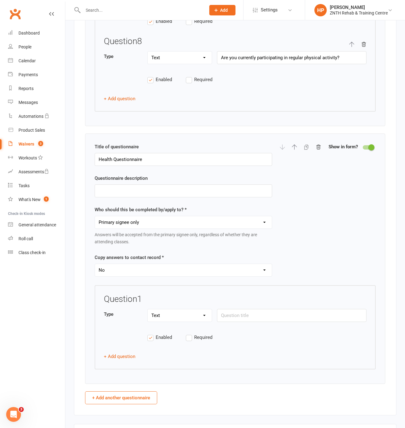
click at [138, 267] on select "Yes No" at bounding box center [183, 270] width 177 height 12
select select "copy_answers_for_all_signees"
click at [95, 267] on select "Yes No" at bounding box center [183, 270] width 177 height 12
click at [134, 267] on select "Yes No" at bounding box center [183, 270] width 177 height 12
click at [95, 267] on select "Yes No" at bounding box center [183, 270] width 177 height 12
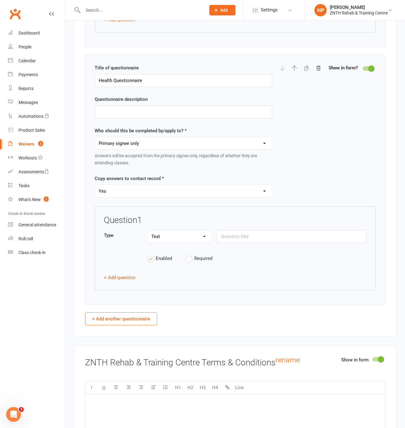
scroll to position [1835, 0]
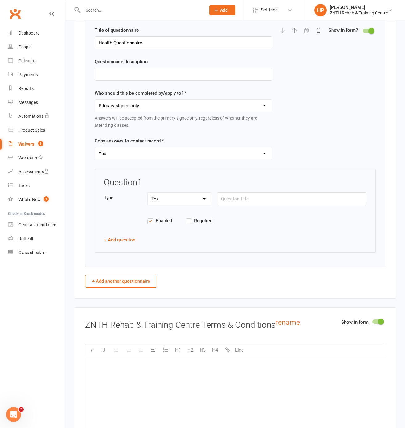
click at [230, 212] on div "Type Text Select Checkbox" at bounding box center [235, 203] width 263 height 20
click at [252, 205] on input "text" at bounding box center [292, 199] width 150 height 13
click at [160, 203] on select "Text Select Checkbox" at bounding box center [180, 199] width 64 height 12
select select "select"
click at [148, 198] on select "Text Select Checkbox" at bounding box center [180, 199] width 64 height 12
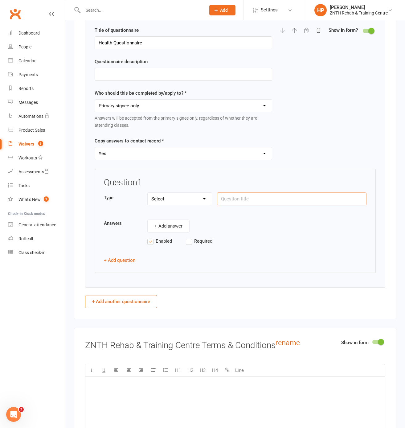
paste input "Are you currently participating in regular physical activity?"
type input "Are you currently participating in regular physical activity?"
click at [164, 232] on button "+ Add answer" at bounding box center [168, 226] width 42 height 13
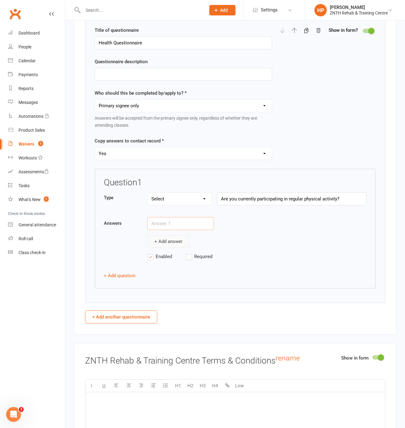
click at [164, 230] on input "text" at bounding box center [180, 223] width 67 height 13
type input "Yes"
click at [174, 248] on button "+ Add answer" at bounding box center [168, 241] width 42 height 13
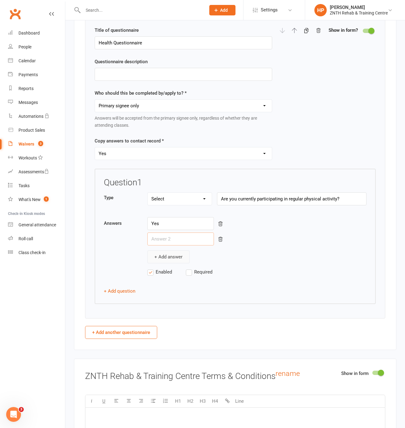
click at [174, 246] on input "text" at bounding box center [180, 239] width 67 height 13
type input "No"
click at [130, 267] on button "+ Add question" at bounding box center [119, 291] width 31 height 7
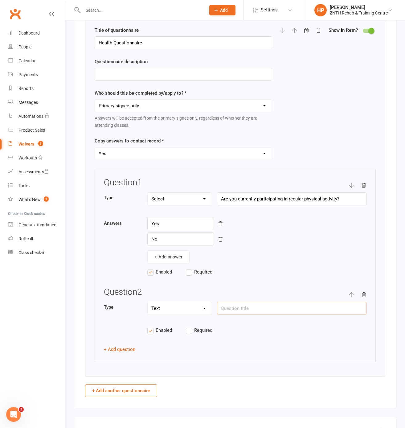
click at [252, 267] on input "text" at bounding box center [292, 308] width 150 height 13
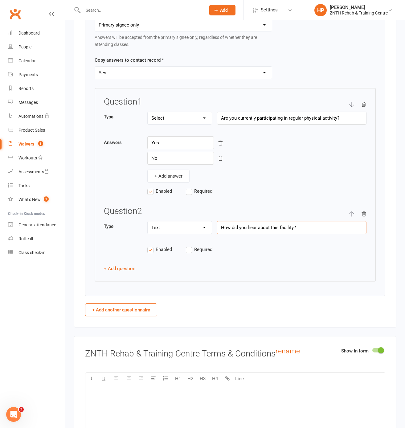
scroll to position [1942, 0]
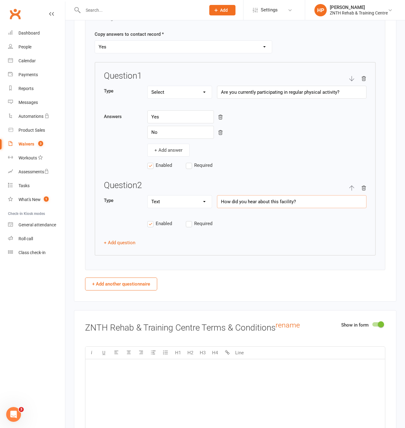
type input "How did you hear about this facility?"
click at [169, 201] on select "Text Select Checkbox" at bounding box center [180, 202] width 64 height 12
select select "select"
click at [148, 201] on select "Text Select Checkbox" at bounding box center [180, 202] width 64 height 12
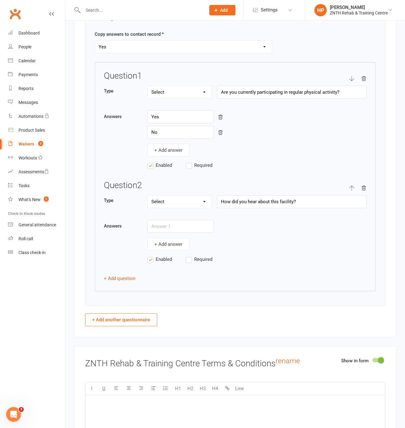
click at [161, 239] on div "+ Add answer" at bounding box center [256, 235] width 219 height 31
click at [176, 233] on input "text" at bounding box center [180, 226] width 67 height 13
type input "Google"
click at [170, 246] on button "+ Add answer" at bounding box center [168, 244] width 42 height 13
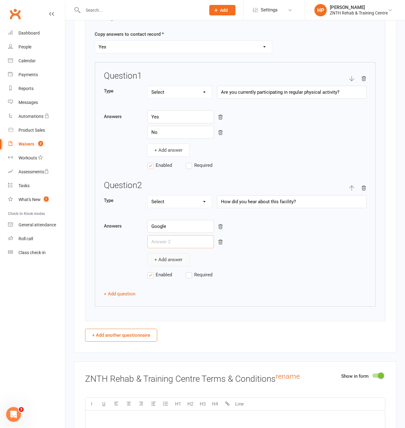
click at [170, 246] on input "text" at bounding box center [180, 241] width 67 height 13
type input "Referral"
click at [167, 263] on button "+ Add answer" at bounding box center [168, 259] width 42 height 13
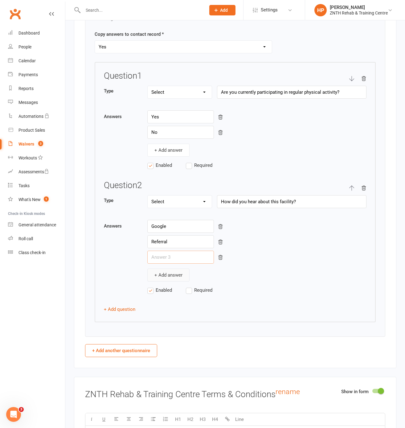
click at [167, 263] on input "text" at bounding box center [180, 257] width 67 height 13
type input "Instagram"
click at [169, 267] on button "+ Add answer" at bounding box center [168, 275] width 42 height 13
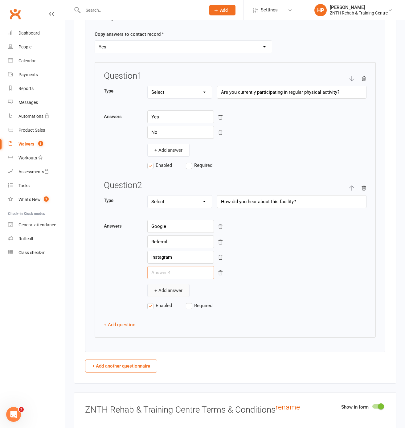
click at [169, 267] on input "text" at bounding box center [180, 272] width 67 height 13
type input "Facebook"
click at [186, 267] on button "+ Add answer" at bounding box center [168, 290] width 42 height 13
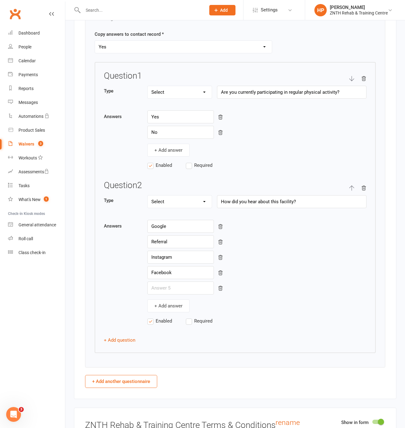
click at [185, 267] on div "Google Referral Instagram Facebook + Add answer" at bounding box center [256, 266] width 219 height 93
click at [174, 267] on input "text" at bounding box center [180, 288] width 67 height 13
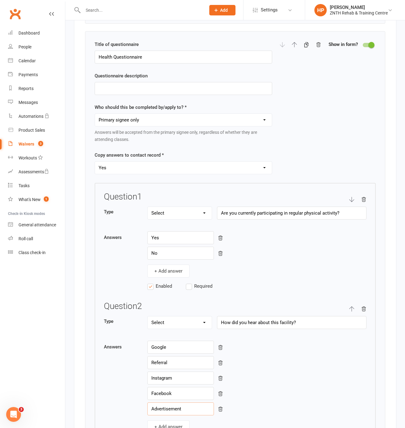
scroll to position [1813, 0]
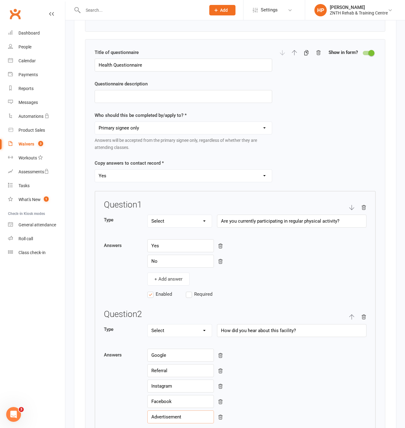
type input "Advertisement"
click at [108, 70] on input "Health Questionnaire" at bounding box center [184, 65] width 178 height 13
type input "General Questionnaire"
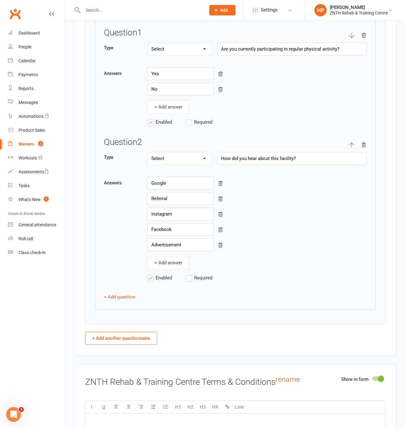
scroll to position [1984, 0]
click at [127, 267] on button "+ Add question" at bounding box center [119, 297] width 31 height 7
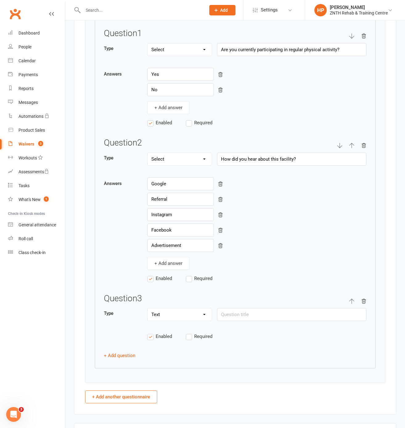
click at [184, 267] on select "Text Select Checkbox" at bounding box center [180, 315] width 64 height 12
select select "select"
click at [148, 267] on select "Text Select Checkbox" at bounding box center [180, 315] width 64 height 12
paste input "Do you require assistance or supervision when exercising?"
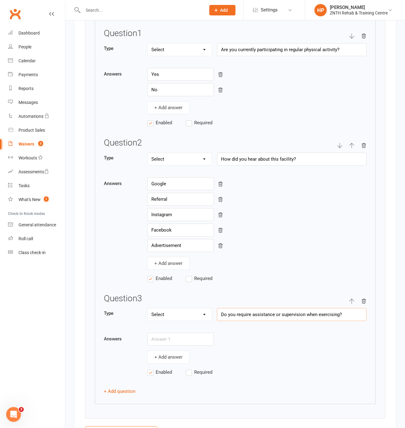
type input "Do you require assistance or supervision when exercising?"
click at [188, 267] on input "text" at bounding box center [180, 339] width 67 height 13
type input "Yes"
click at [163, 267] on button "+ Add answer" at bounding box center [168, 357] width 42 height 13
click at [163, 267] on input "text" at bounding box center [180, 354] width 67 height 13
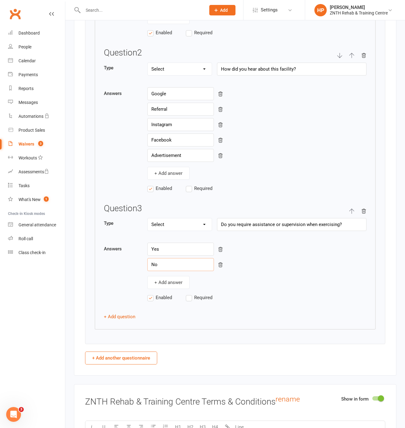
scroll to position [2087, 0]
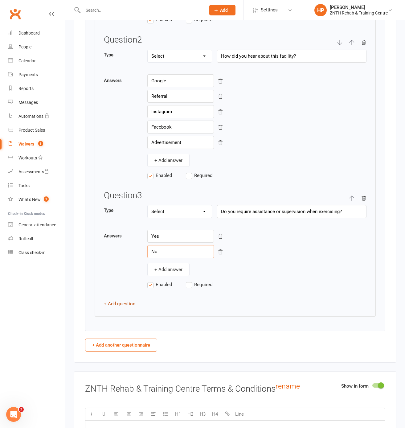
type input "No"
click at [131, 267] on button "+ Add question" at bounding box center [119, 303] width 31 height 7
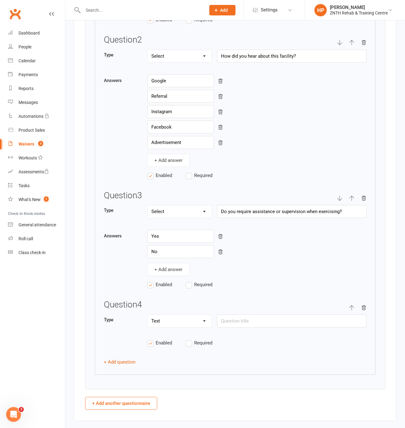
click at [195, 267] on select "Text Select Checkbox" at bounding box center [180, 321] width 64 height 12
click at [148, 267] on select "Text Select Checkbox" at bounding box center [180, 321] width 64 height 12
click at [195, 267] on select "Text Select Checkbox" at bounding box center [180, 321] width 64 height 12
select select "select"
click at [148, 267] on select "Text Select Checkbox" at bounding box center [180, 321] width 64 height 12
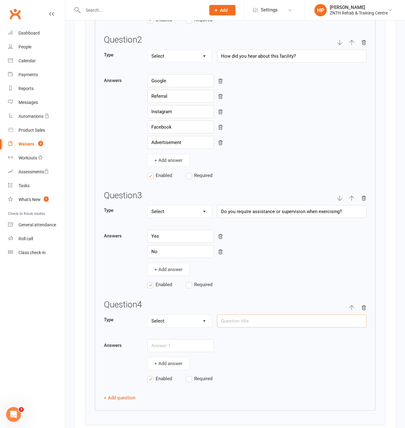
click at [253, 267] on input "text" at bounding box center [292, 321] width 150 height 13
type input "Are you interested in Personal Training or Coaching services?"
click at [187, 267] on input "text" at bounding box center [180, 345] width 67 height 13
type input "Yes"
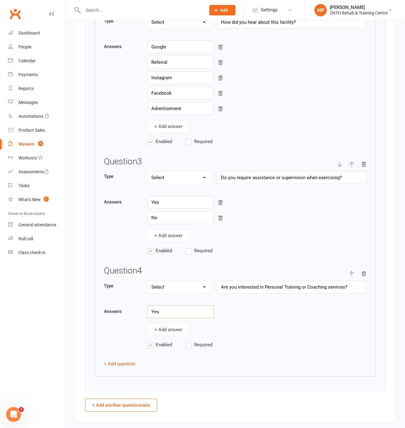
scroll to position [2132, 0]
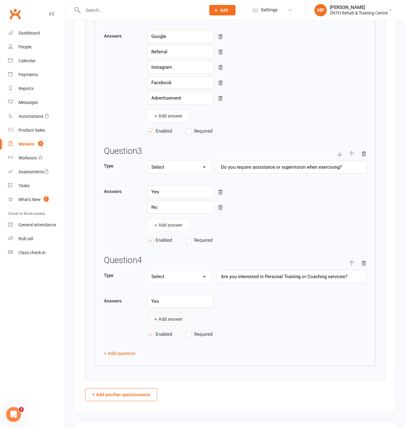
click at [181, 267] on button "+ Add answer" at bounding box center [168, 319] width 42 height 13
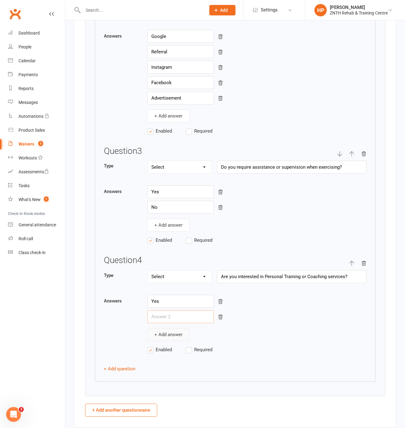
click at [181, 267] on input "text" at bounding box center [180, 316] width 67 height 13
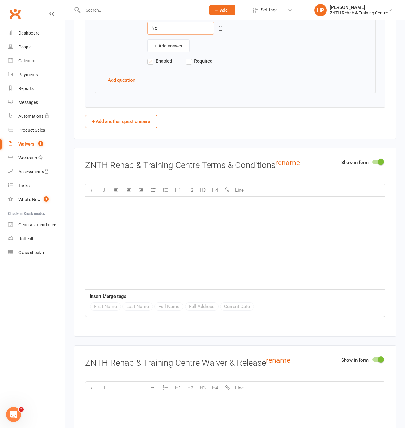
scroll to position [2319, 0]
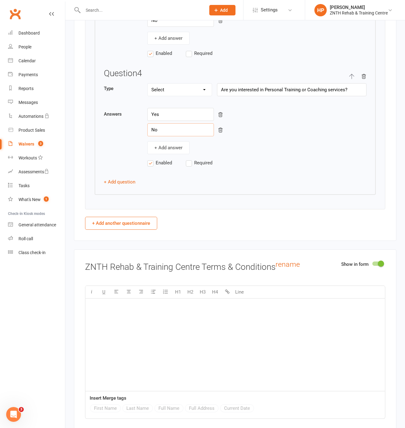
type input "No"
click at [180, 267] on div "﻿" at bounding box center [235, 345] width 300 height 93
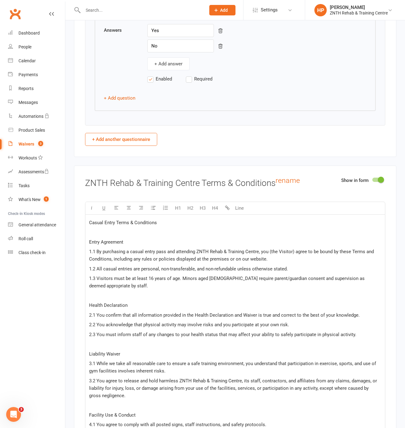
scroll to position [2355, 0]
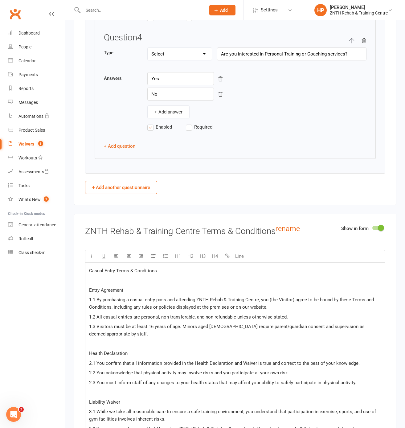
click at [171, 267] on p "Casual Entry Terms & Conditions" at bounding box center [235, 270] width 292 height 7
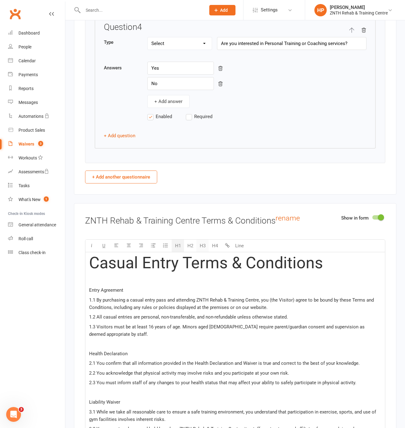
click at [205, 252] on button "H3" at bounding box center [203, 246] width 12 height 12
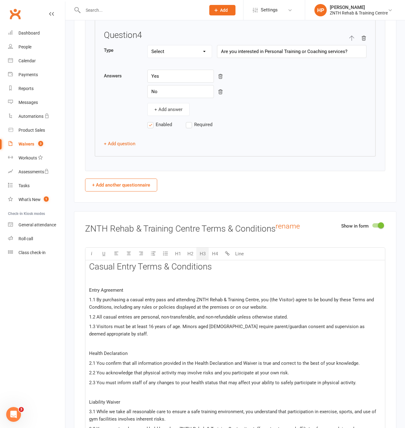
click at [134, 267] on p "Entry Agreement" at bounding box center [235, 290] width 292 height 7
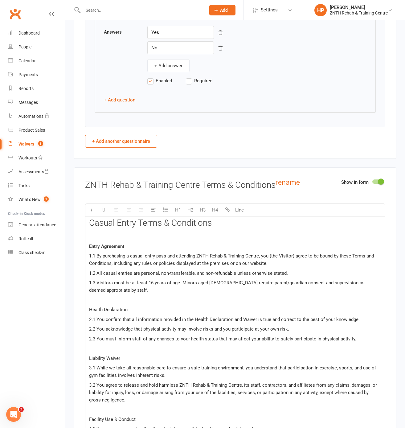
scroll to position [2405, 0]
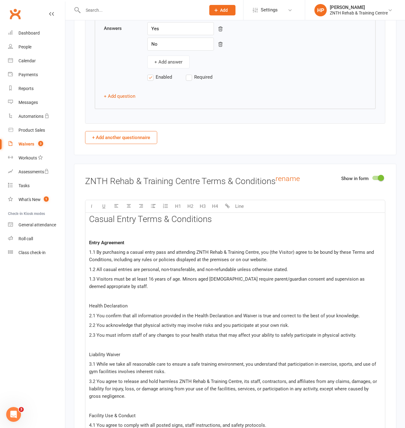
click at [139, 267] on p "Health Declaration" at bounding box center [235, 305] width 292 height 7
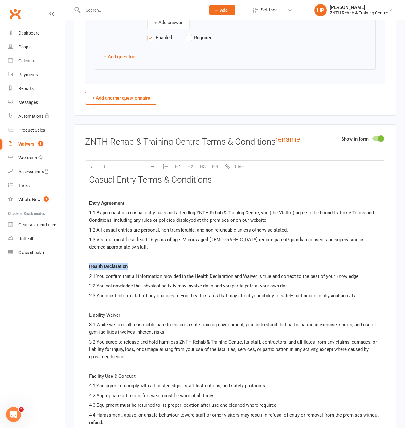
scroll to position [2447, 0]
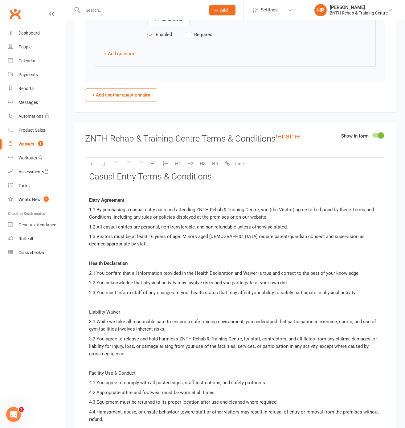
click at [137, 267] on p "Liability Waiver" at bounding box center [235, 312] width 292 height 7
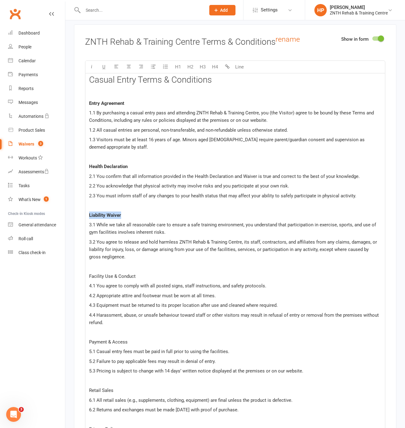
scroll to position [2546, 0]
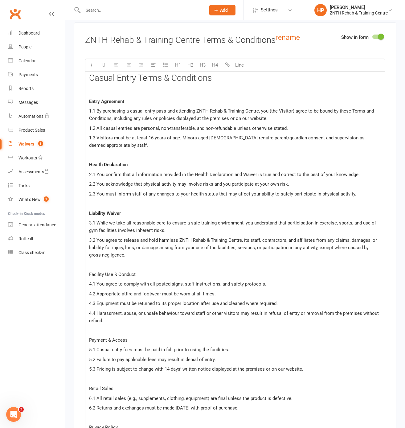
click at [138, 267] on p "Facility Use & Conduct" at bounding box center [235, 274] width 292 height 7
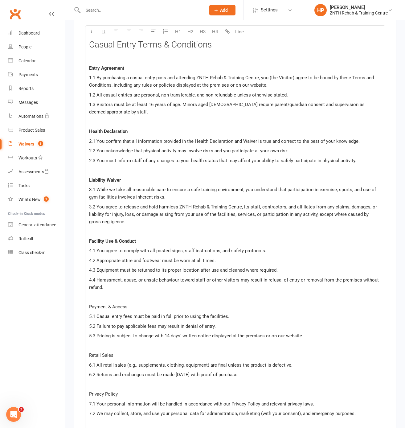
scroll to position [2608, 0]
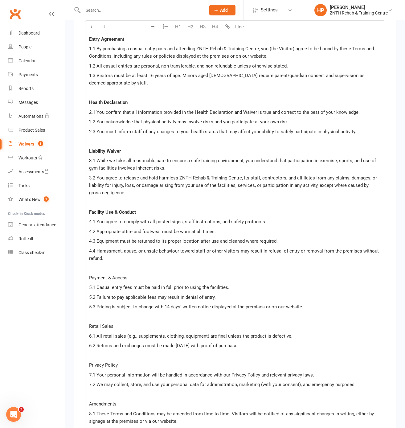
click at [136, 267] on p "Payment & Access" at bounding box center [235, 277] width 292 height 7
click at [131, 267] on div "Casual Entry Terms & Conditions ﻿ Entry Agreement 1.1 By purchasing a casual en…" at bounding box center [235, 232] width 300 height 447
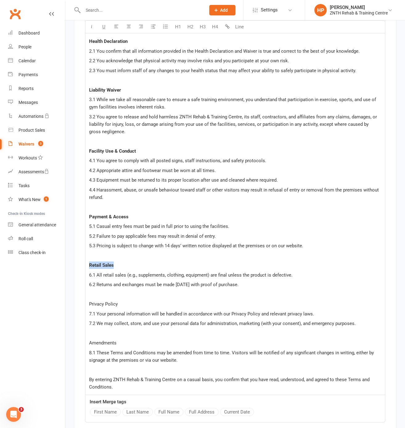
scroll to position [2690, 0]
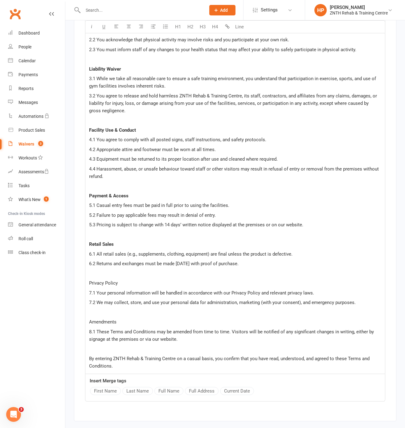
click at [130, 267] on p "Privacy Policy" at bounding box center [235, 283] width 292 height 7
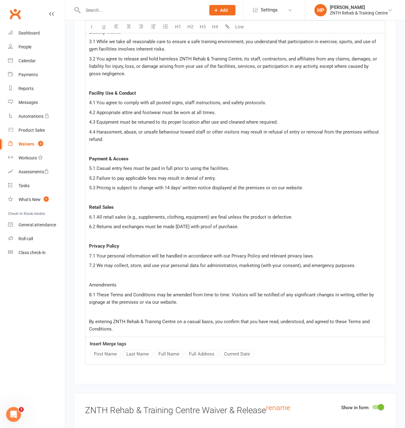
click at [125, 267] on p "Amendments" at bounding box center [235, 284] width 292 height 7
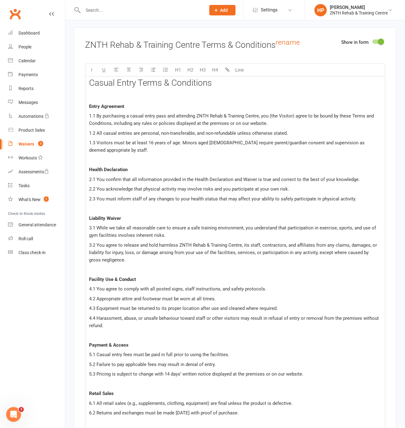
scroll to position [2505, 0]
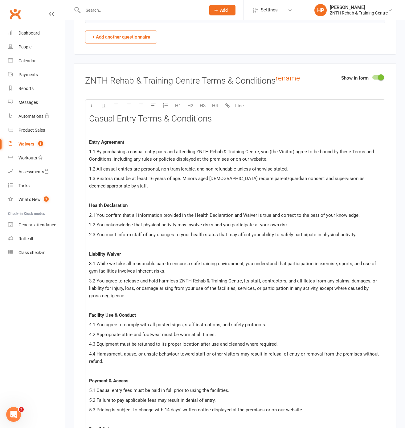
click at [89, 145] on span "Entry Agreement" at bounding box center [106, 142] width 35 height 6
click at [87, 208] on div "Casual Entry Terms & Conditions ﻿ 1. Entry Agreement 1.1 By purchasing a casual…" at bounding box center [235, 335] width 300 height 447
click at [88, 262] on div "Casual Entry Terms & Conditions ﻿ 1. Entry Agreement 1.1 By purchasing a casual…" at bounding box center [235, 335] width 300 height 447
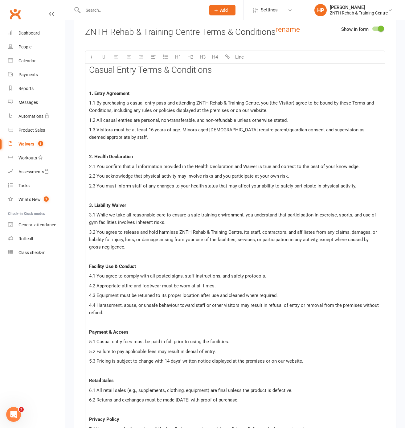
scroll to position [2600, 0]
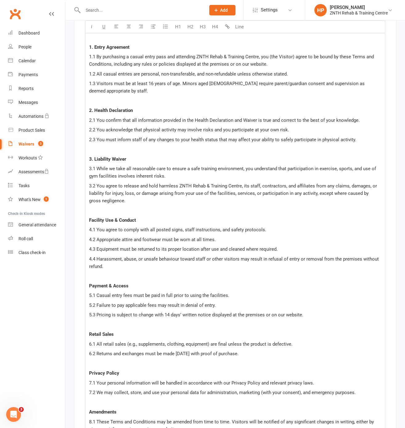
click at [90, 223] on span "Facility Use & Conduct" at bounding box center [112, 221] width 47 height 6
click at [89, 267] on span "Payment & Access" at bounding box center [108, 286] width 39 height 6
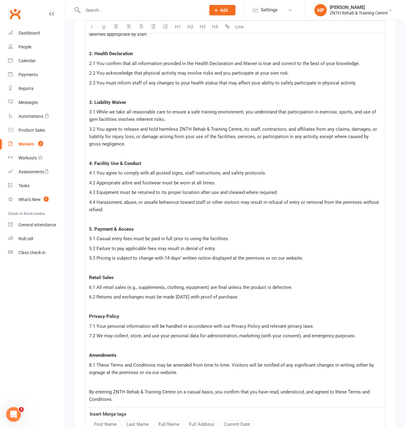
scroll to position [2663, 0]
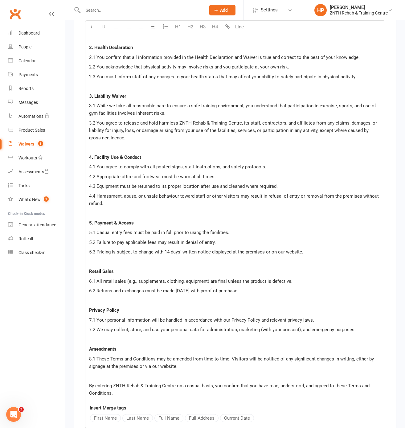
click at [88, 267] on div "Casual Entry Terms & Conditions ﻿ 1. Entry Agreement 1.1 By purchasing a casual…" at bounding box center [235, 177] width 300 height 447
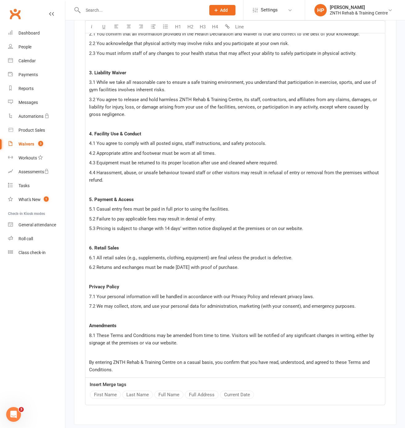
scroll to position [2709, 0]
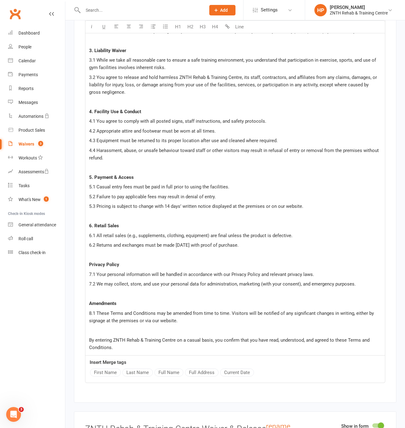
click at [88, 267] on div "Casual Entry Terms & Conditions ﻿ 1. Entry Agreement 1.1 By purchasing a casual…" at bounding box center [235, 132] width 300 height 447
click at [89, 267] on span "Amendments" at bounding box center [102, 304] width 27 height 6
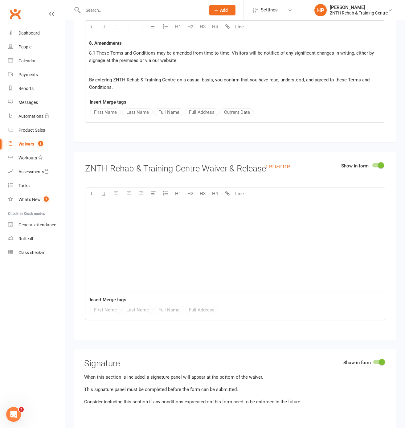
click at [185, 235] on div "﻿" at bounding box center [235, 246] width 300 height 93
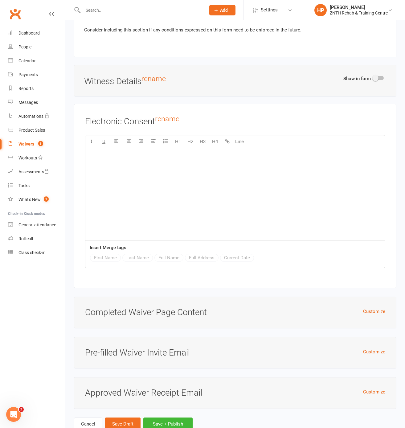
scroll to position [3693, 0]
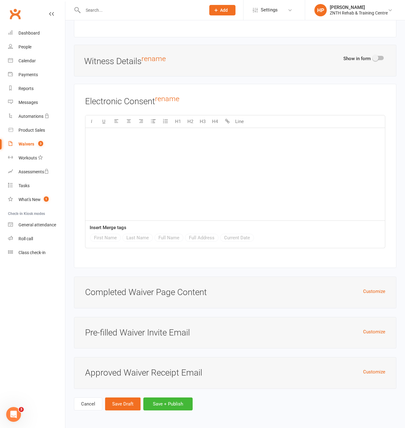
click at [179, 179] on div "﻿" at bounding box center [235, 174] width 300 height 93
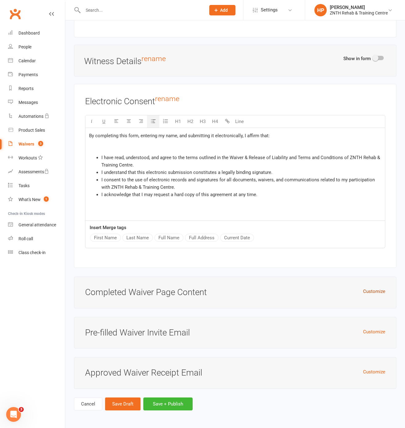
click at [367, 267] on button "Customize" at bounding box center [374, 291] width 22 height 7
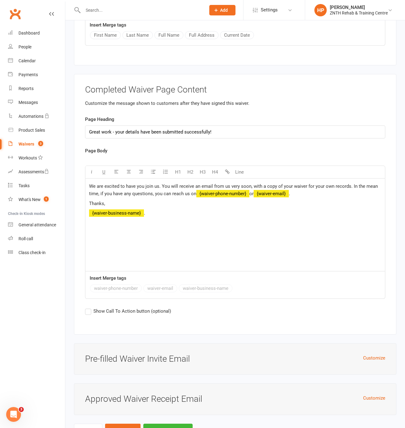
scroll to position [3872, 0]
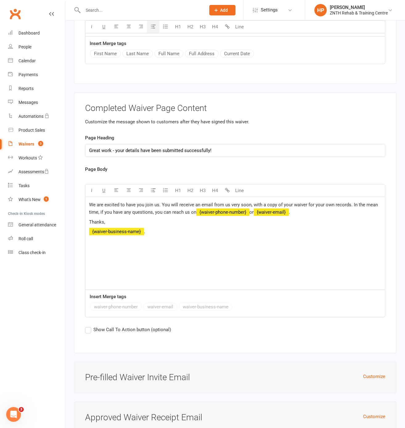
click at [277, 108] on div "Completed Waiver Page Content Customize the message shown to customers after th…" at bounding box center [235, 223] width 323 height 261
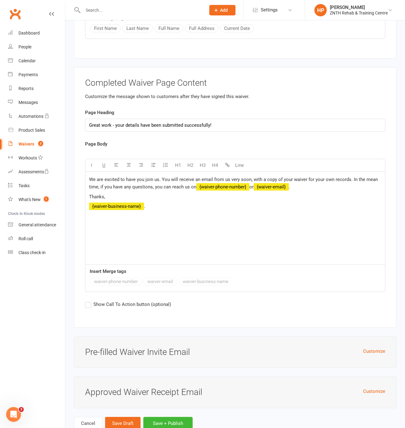
scroll to position [3919, 0]
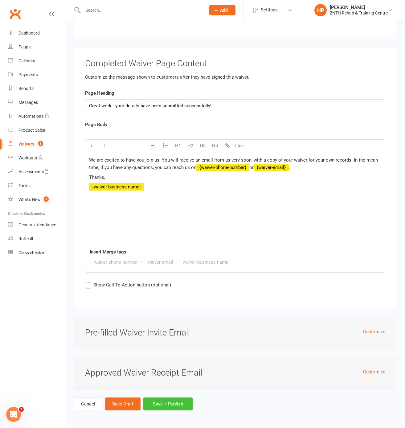
click at [154, 267] on button "Save + Publish" at bounding box center [167, 404] width 49 height 13
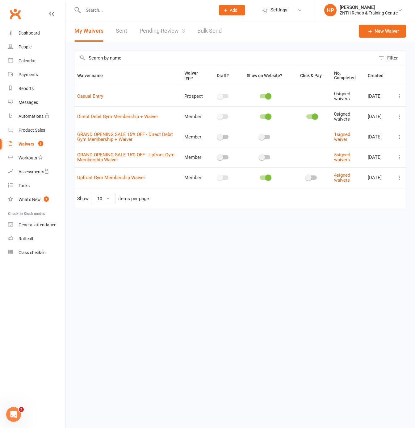
click at [401, 99] on button at bounding box center [399, 96] width 7 height 7
click at [366, 128] on link "Copy external link to clipboard" at bounding box center [366, 133] width 73 height 12
